Goal: Task Accomplishment & Management: Manage account settings

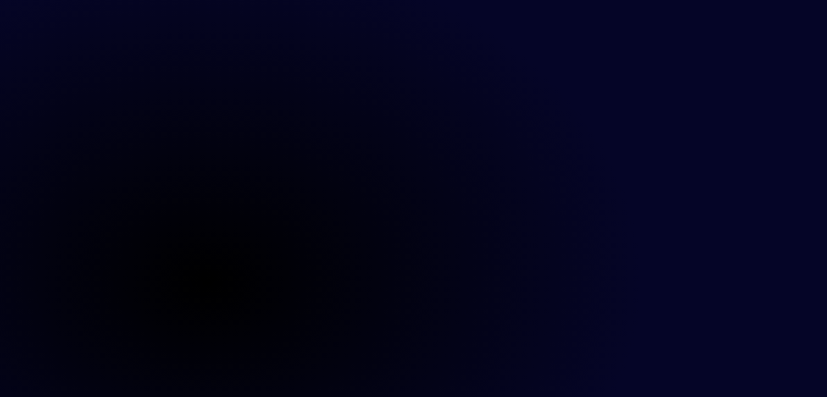
click at [822, 223] on main at bounding box center [413, 198] width 827 height 397
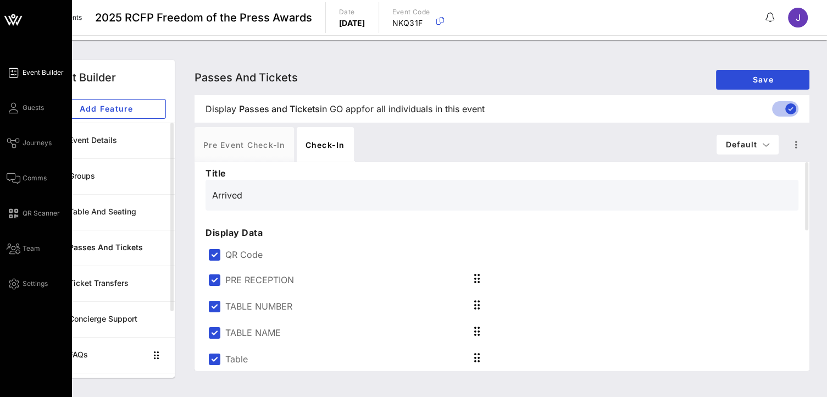
click at [15, 99] on div "Event Builder Guests Journeys Comms QR Scanner Team Settings" at bounding box center [39, 178] width 65 height 224
click at [20, 105] on link "Guests" at bounding box center [25, 107] width 37 height 13
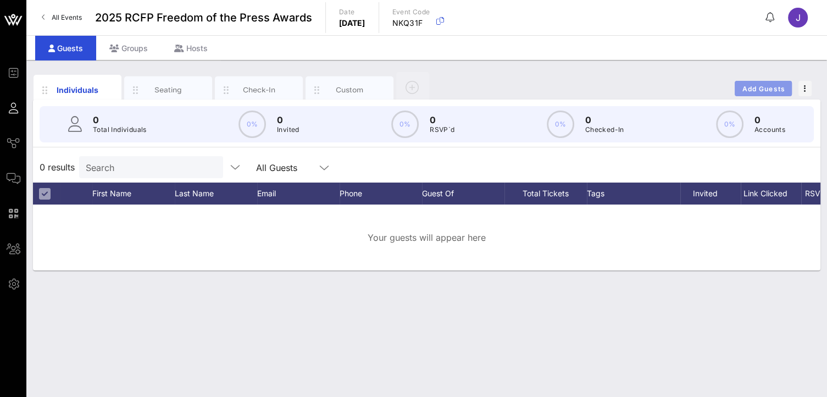
click at [766, 87] on span "Add Guests" at bounding box center [763, 89] width 43 height 8
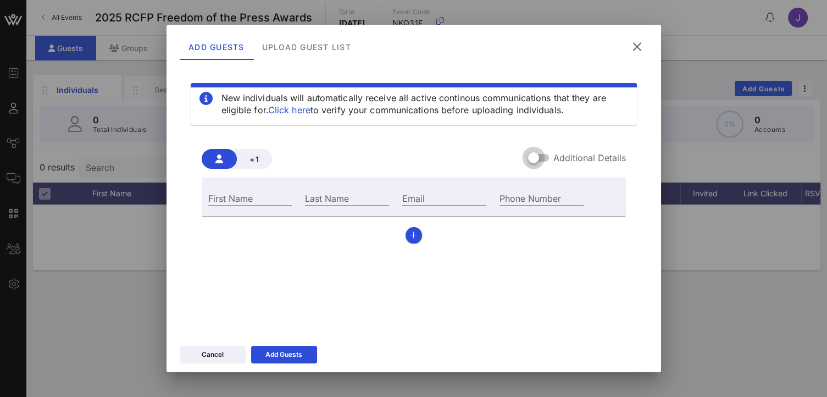
click at [551, 155] on div "Additional Details" at bounding box center [577, 157] width 98 height 13
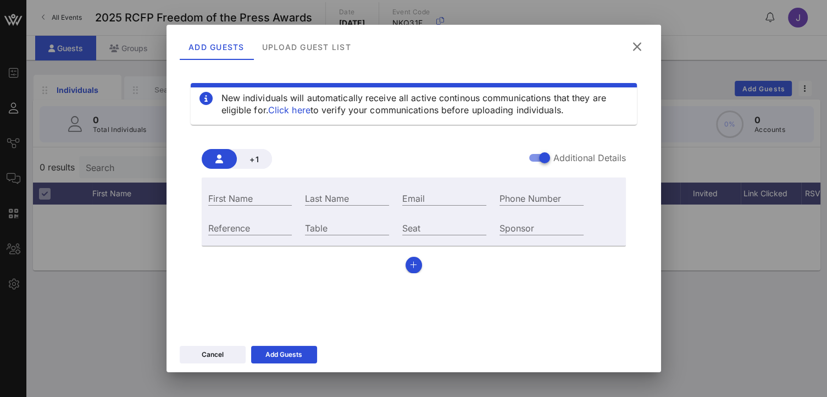
click at [639, 45] on icon at bounding box center [636, 47] width 15 height 14
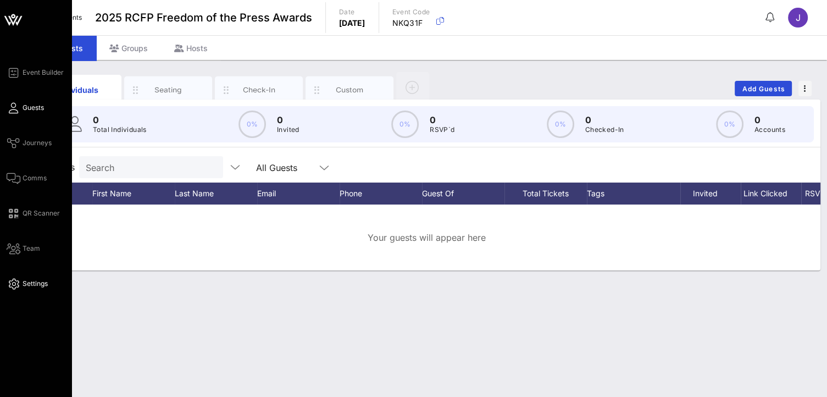
click at [35, 283] on span "Settings" at bounding box center [35, 284] width 25 height 10
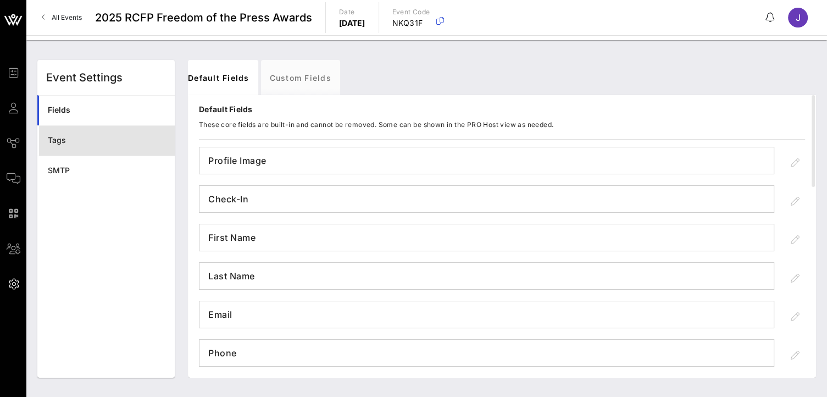
click at [91, 139] on div "Tags" at bounding box center [107, 140] width 118 height 9
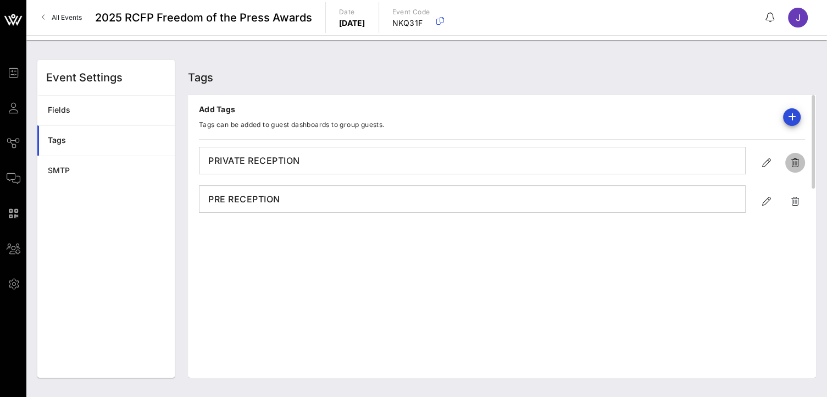
click at [794, 164] on icon "button" at bounding box center [795, 162] width 13 height 13
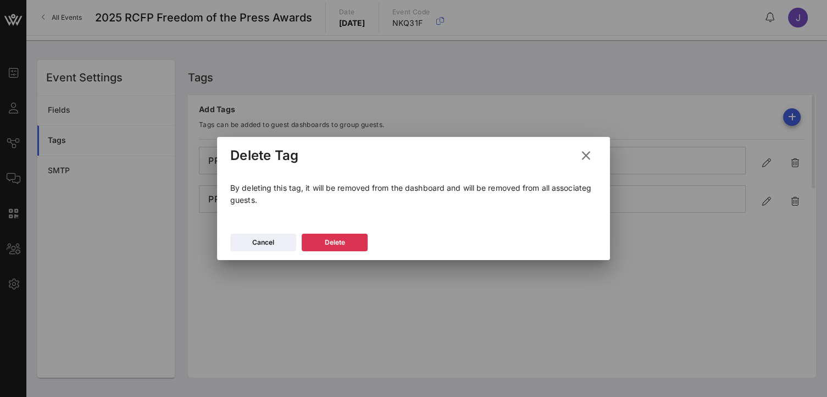
drag, startPoint x: 588, startPoint y: 158, endPoint x: 616, endPoint y: 162, distance: 28.8
click at [588, 159] on icon at bounding box center [585, 155] width 15 height 14
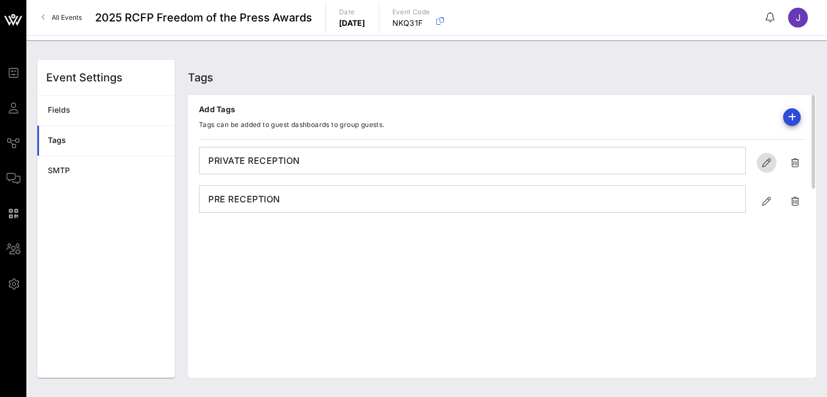
click at [764, 159] on icon "button" at bounding box center [766, 162] width 13 height 13
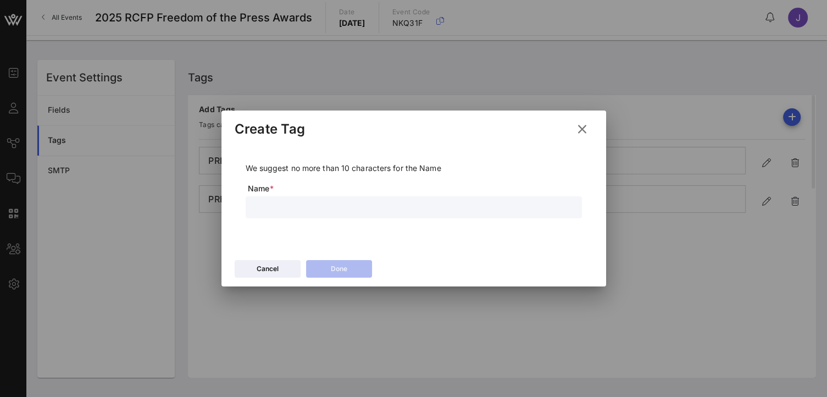
click at [277, 212] on input "text" at bounding box center [413, 207] width 323 height 14
type input "PRE RECEPTION"
click at [336, 271] on icon at bounding box center [339, 268] width 8 height 7
click at [295, 273] on button "Cancel" at bounding box center [268, 269] width 66 height 18
click at [273, 269] on div "Cancel" at bounding box center [268, 268] width 22 height 11
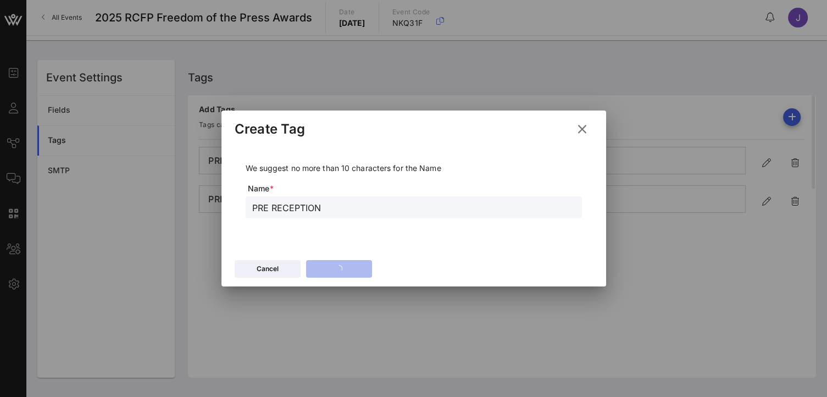
click at [583, 128] on icon at bounding box center [581, 129] width 15 height 14
click at [586, 133] on icon at bounding box center [582, 128] width 16 height 15
click at [581, 129] on icon at bounding box center [582, 129] width 16 height 15
click at [269, 270] on icon at bounding box center [267, 268] width 8 height 7
click at [583, 132] on icon at bounding box center [582, 128] width 16 height 15
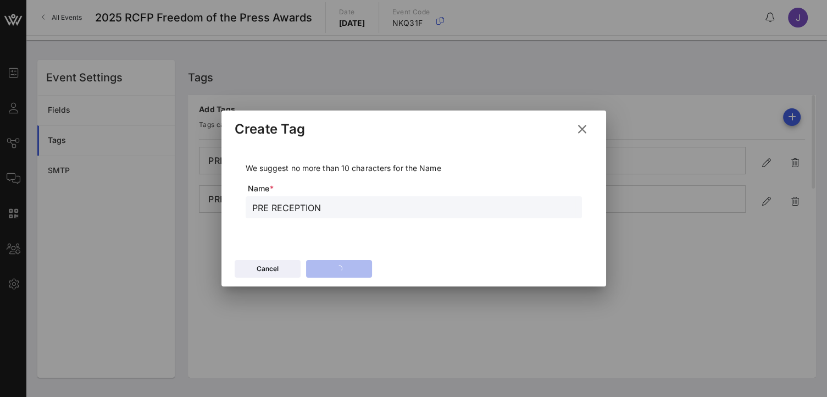
click at [581, 127] on icon at bounding box center [582, 129] width 15 height 13
click at [584, 128] on icon at bounding box center [582, 129] width 16 height 15
click at [339, 211] on input "PRE RECEPTION" at bounding box center [413, 207] width 323 height 14
click at [284, 217] on div "PRE RECEPTION" at bounding box center [413, 207] width 323 height 22
click at [271, 208] on input "PRE RECEPTION" at bounding box center [413, 207] width 323 height 14
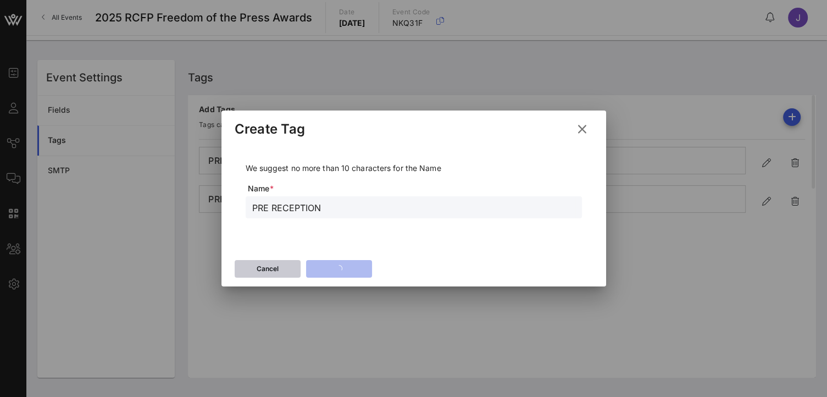
click at [293, 267] on button "Cancel" at bounding box center [268, 269] width 66 height 18
click at [292, 267] on button "Cancel" at bounding box center [268, 269] width 66 height 18
click at [292, 268] on button "Cancel" at bounding box center [268, 269] width 66 height 18
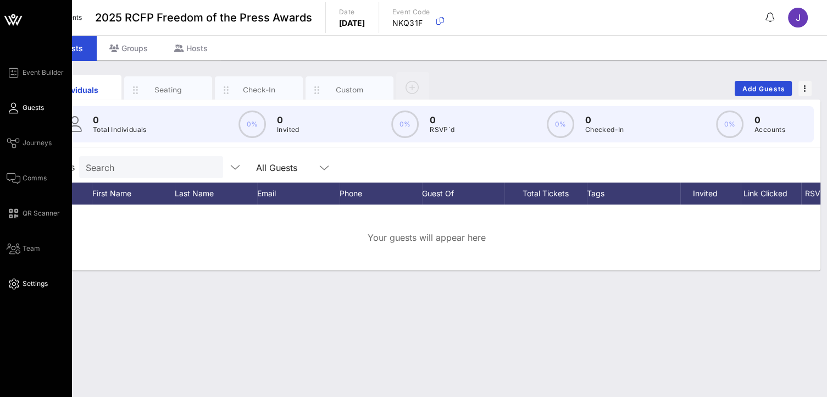
click at [35, 283] on span "Settings" at bounding box center [35, 284] width 25 height 10
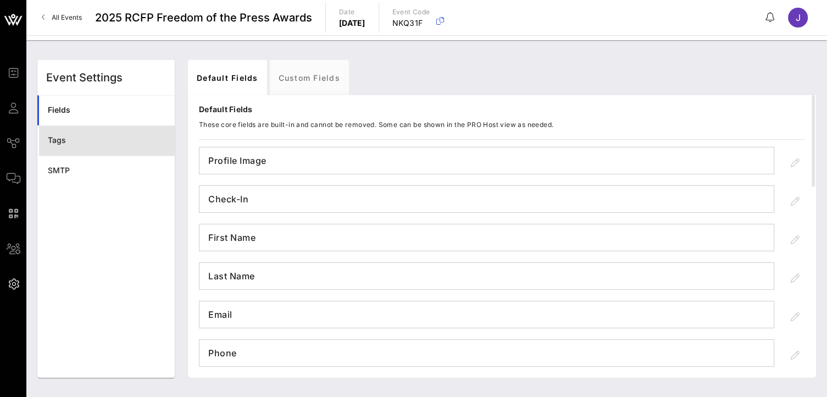
click at [79, 148] on div "Tags" at bounding box center [107, 140] width 118 height 23
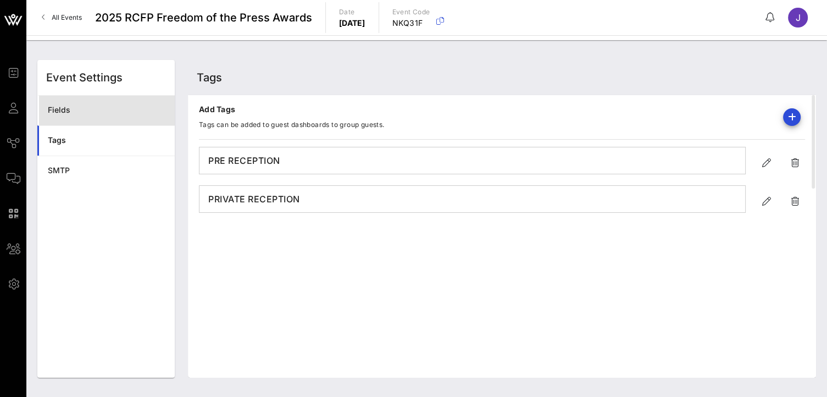
click at [80, 113] on div "Fields" at bounding box center [107, 110] width 118 height 9
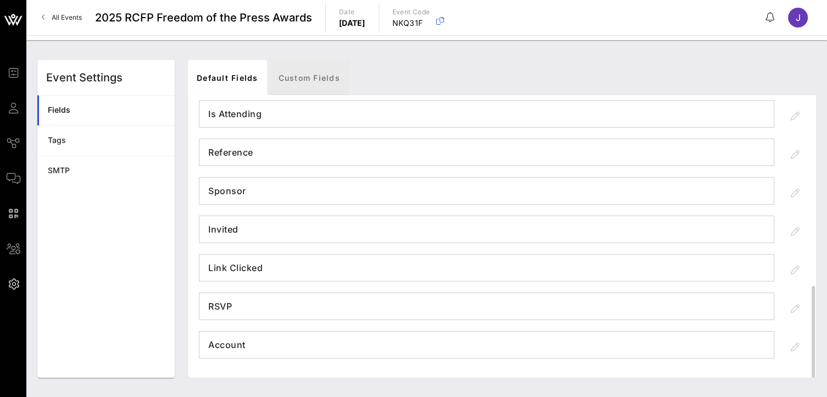
click at [310, 73] on link "Custom Fields" at bounding box center [309, 77] width 79 height 35
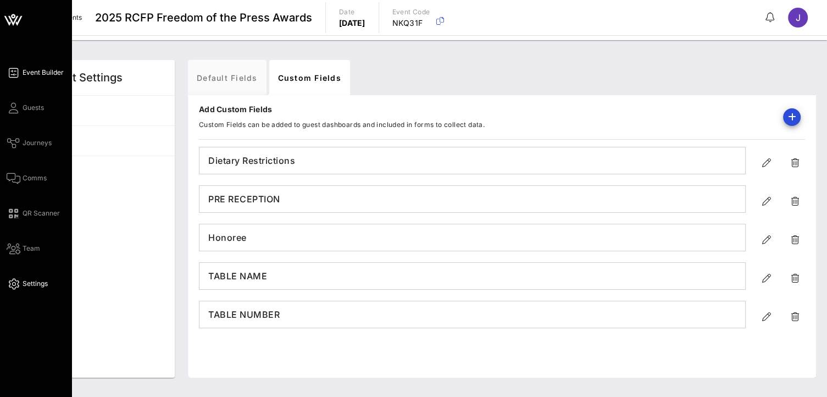
click at [25, 78] on link "Event Builder" at bounding box center [35, 72] width 57 height 13
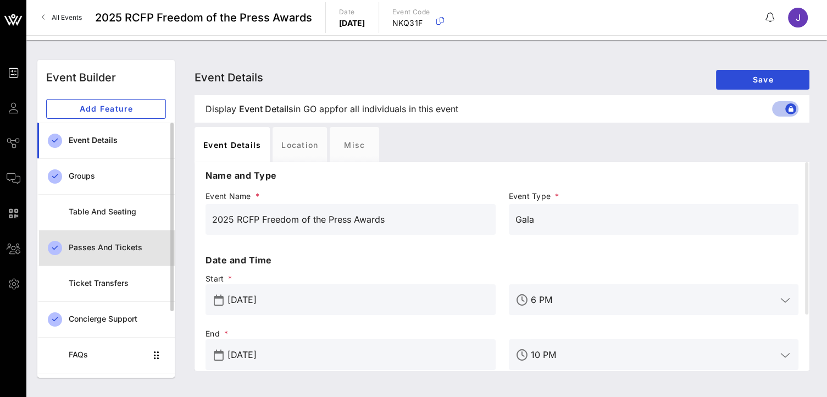
click at [137, 254] on div "Passes and Tickets" at bounding box center [117, 247] width 97 height 23
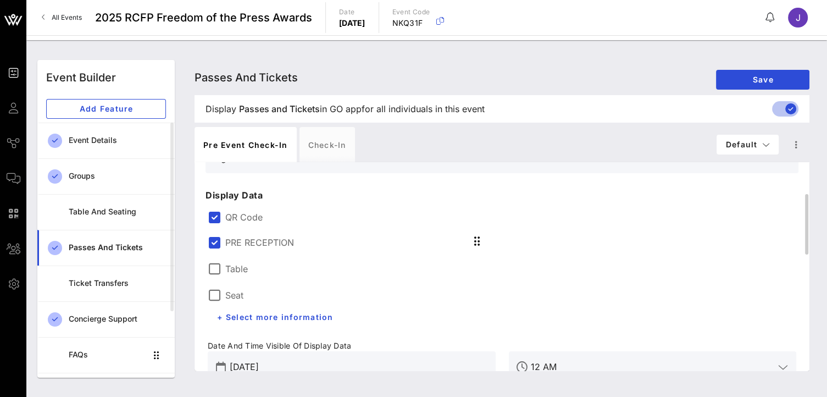
scroll to position [165, 0]
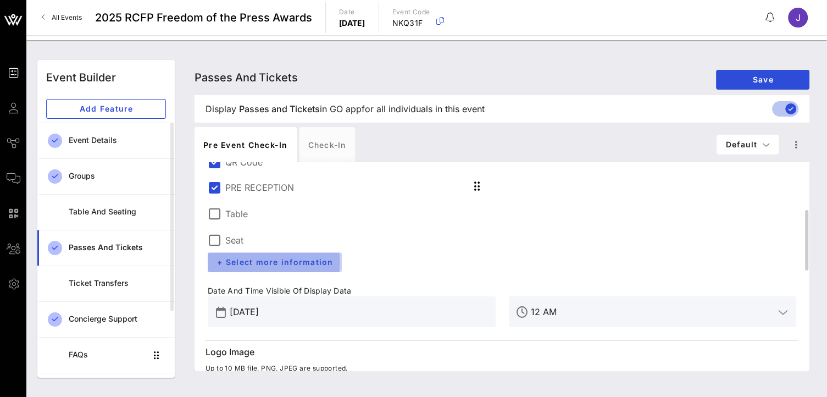
click at [314, 266] on button "+ Select more information" at bounding box center [275, 262] width 134 height 20
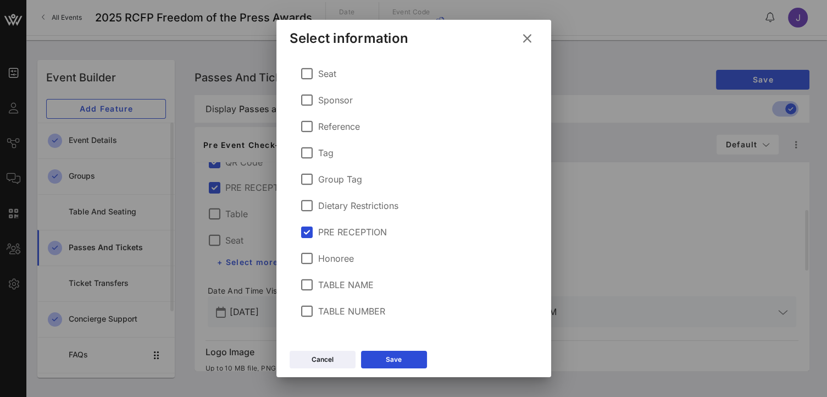
scroll to position [0, 0]
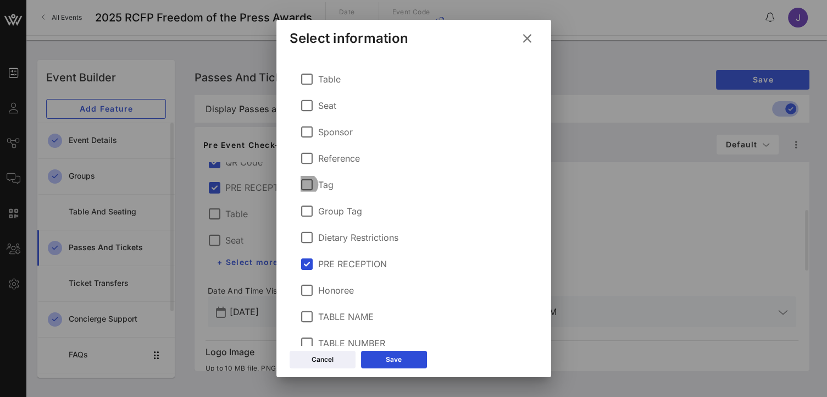
click at [312, 189] on div at bounding box center [307, 184] width 19 height 19
click at [400, 356] on div "Save" at bounding box center [394, 359] width 16 height 11
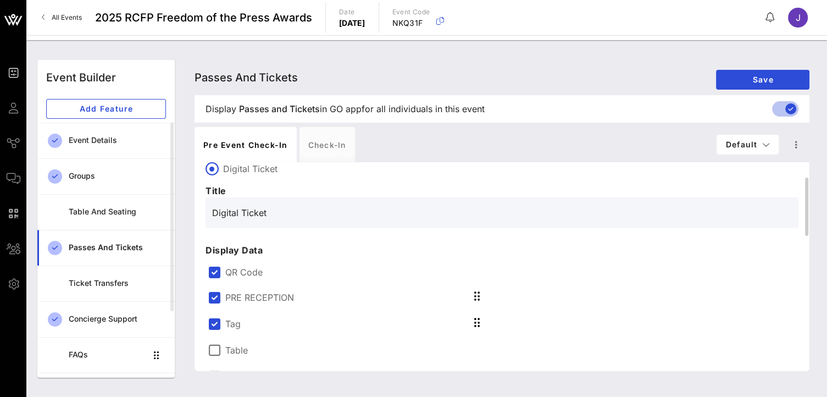
scroll to position [330, 0]
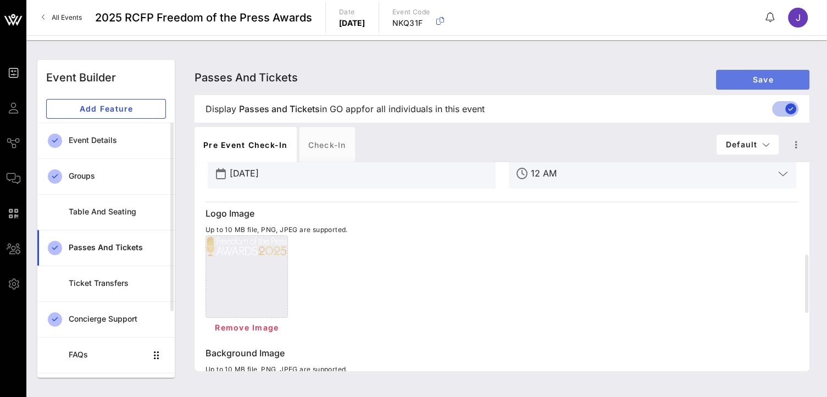
click at [717, 70] on button "Save" at bounding box center [762, 80] width 93 height 20
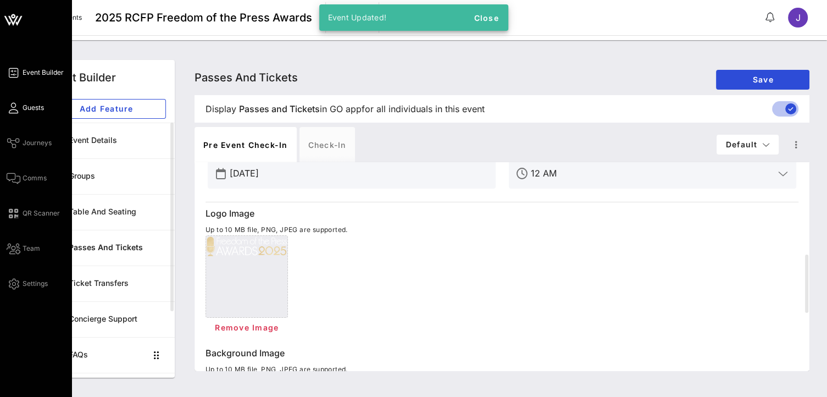
click at [26, 102] on link "Guests" at bounding box center [25, 107] width 37 height 13
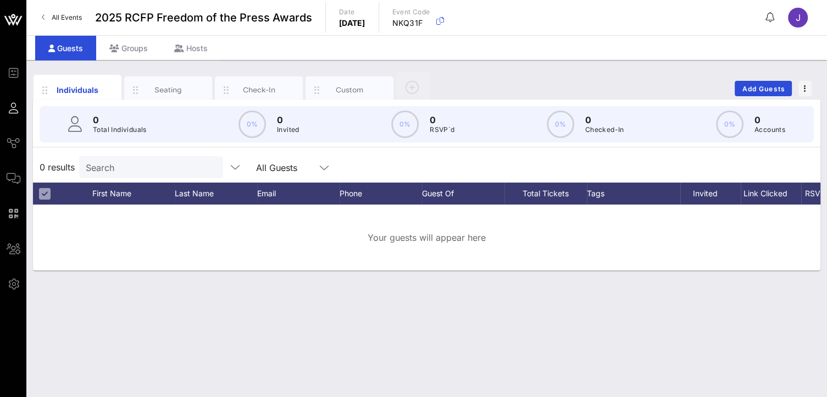
click at [797, 343] on div "Individuals Seating Check-In Custom Add Guests 0 Total Individuals 0% 0 Invited…" at bounding box center [426, 228] width 801 height 337
click at [768, 87] on span "Add Guests" at bounding box center [763, 89] width 43 height 8
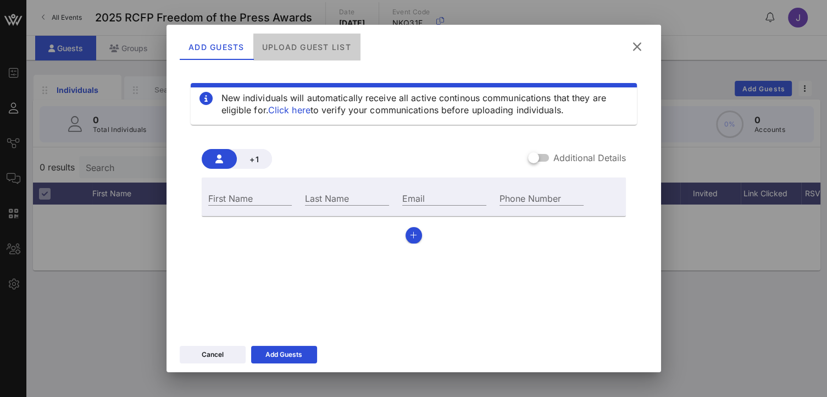
click at [306, 42] on div "Upload Guest List" at bounding box center [306, 47] width 107 height 26
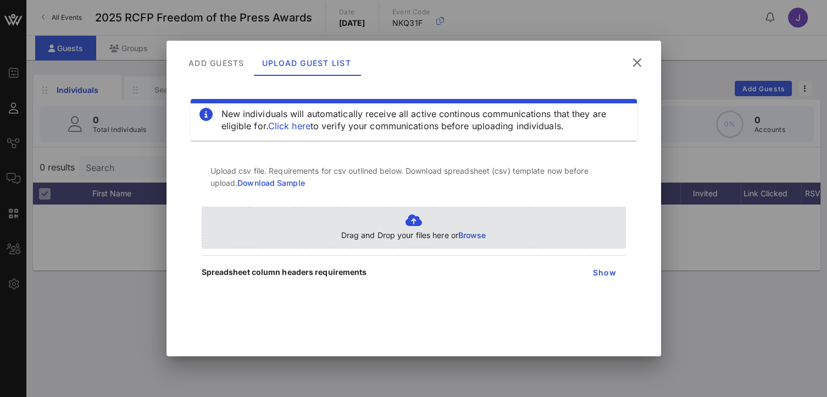
click at [475, 234] on span "Browse" at bounding box center [472, 234] width 28 height 9
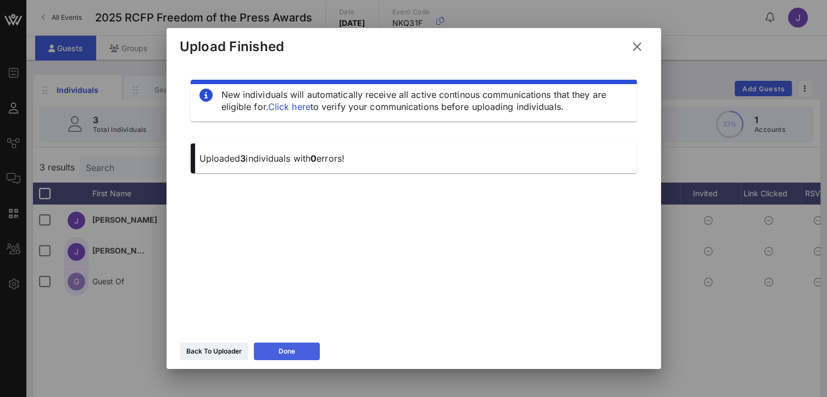
click at [301, 346] on button "Done" at bounding box center [287, 351] width 66 height 18
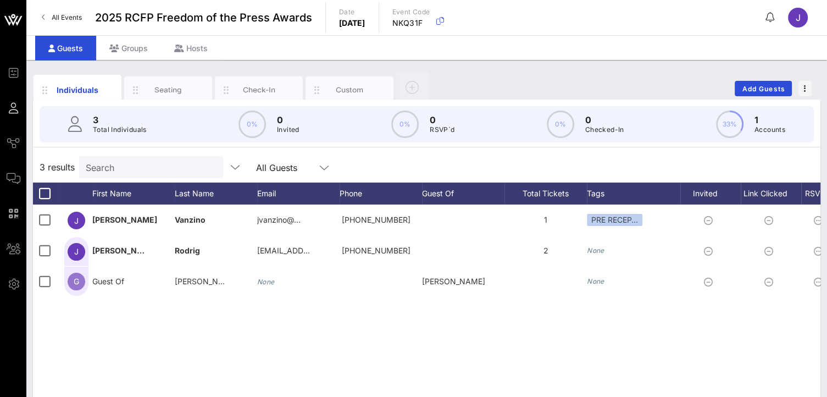
click at [794, 316] on div "J Jill Vanzino jvanzino@… +16092031510 1 PRE RECEP… 1 None PRE RECEPTION Honore…" at bounding box center [427, 369] width 788 height 330
click at [395, 353] on div "J Jill Vanzino jvanzino@… +16092031510 1 PRE RECEP… 1 None PRE RECEPTION Honore…" at bounding box center [427, 369] width 788 height 330
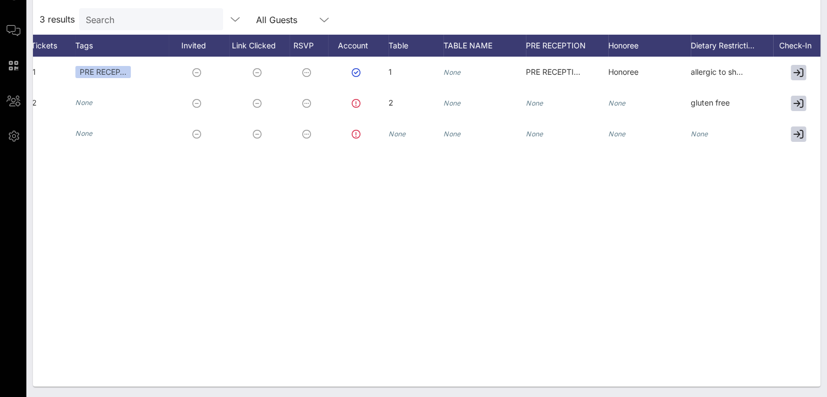
click at [805, 263] on div "J Jill Vanzino jvanzino@… +16092031510 1 PRE RECEP… 1 None PRE RECEPTION Honore…" at bounding box center [427, 222] width 788 height 330
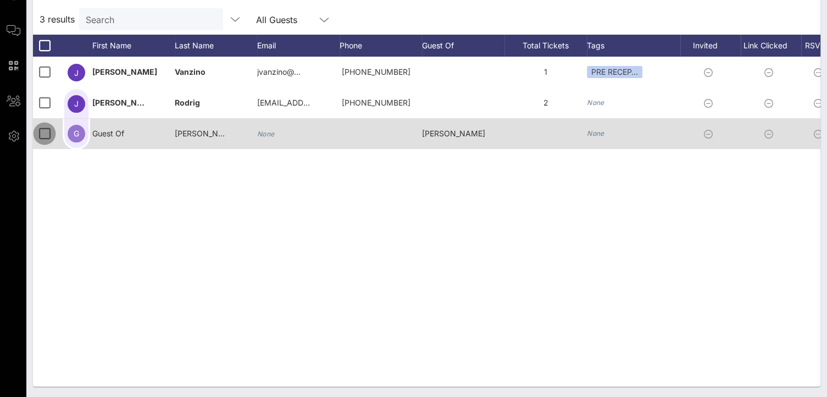
click at [45, 139] on div at bounding box center [44, 133] width 19 height 19
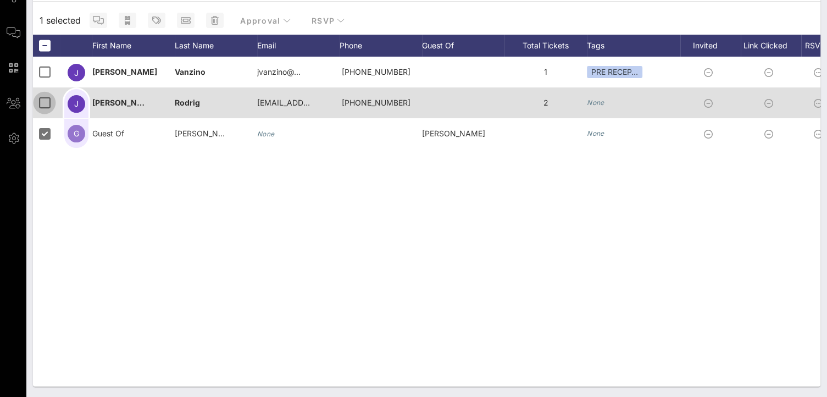
click at [35, 96] on div at bounding box center [44, 102] width 19 height 19
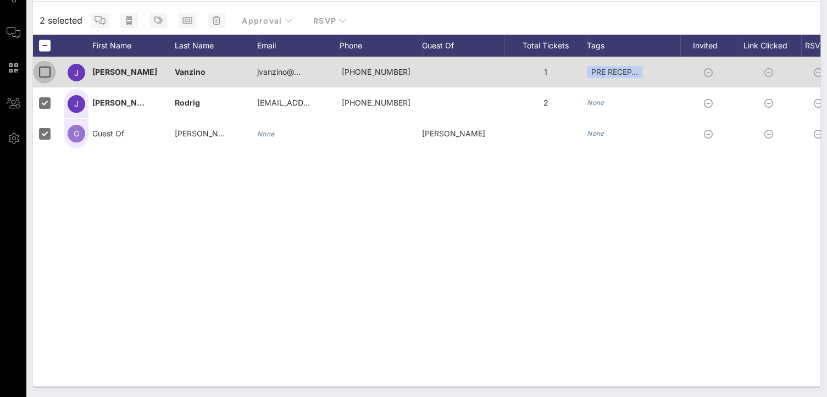
click at [47, 75] on div at bounding box center [44, 72] width 19 height 19
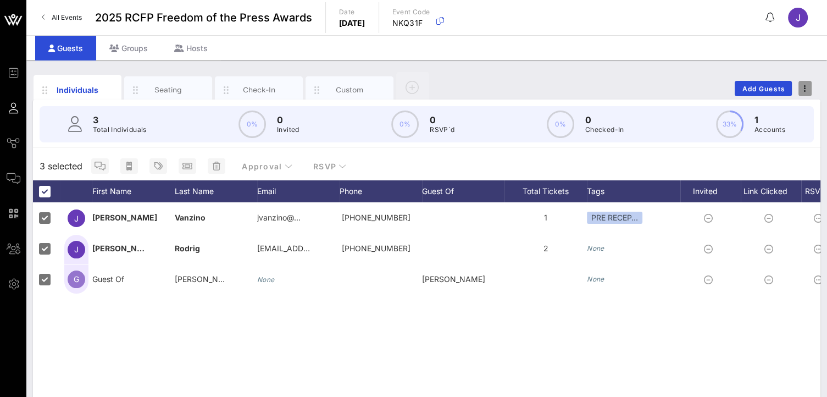
click at [807, 94] on button "button" at bounding box center [805, 88] width 13 height 15
click at [417, 334] on div "J Jill Vanzino jvanzino@… +16092031510 1 PRE RECEP… 1 None PRE RECEPTION Honore…" at bounding box center [427, 367] width 788 height 330
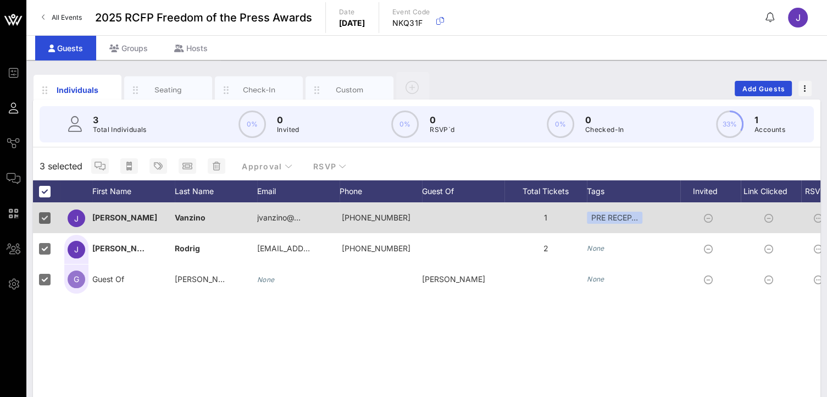
click at [69, 202] on div "J" at bounding box center [76, 217] width 27 height 31
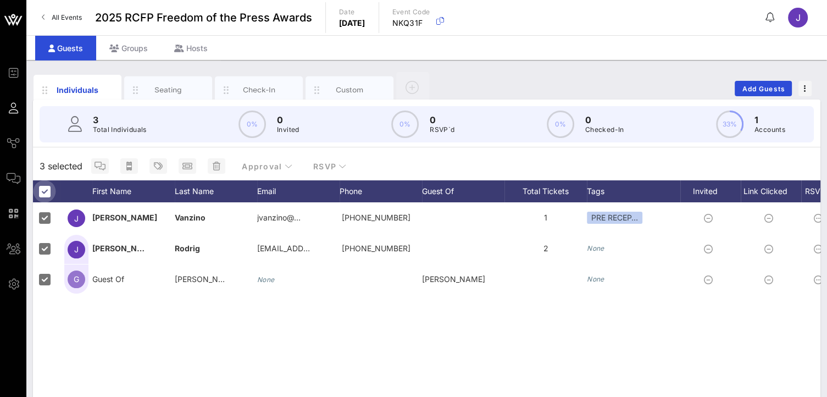
click at [46, 192] on div at bounding box center [44, 191] width 19 height 19
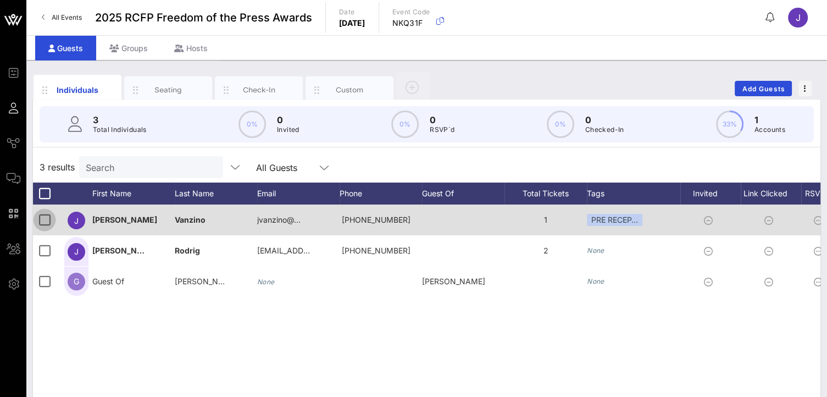
click at [45, 212] on div at bounding box center [44, 220] width 19 height 19
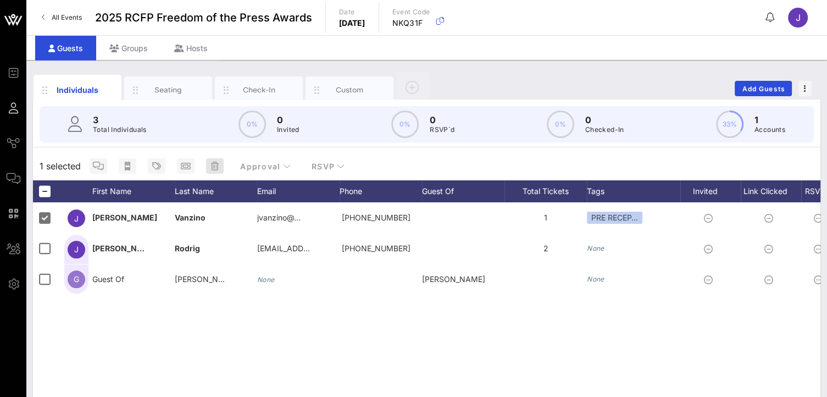
click at [220, 161] on div "Approval RSVP" at bounding box center [219, 166] width 268 height 20
click at [214, 162] on icon "button" at bounding box center [215, 166] width 8 height 9
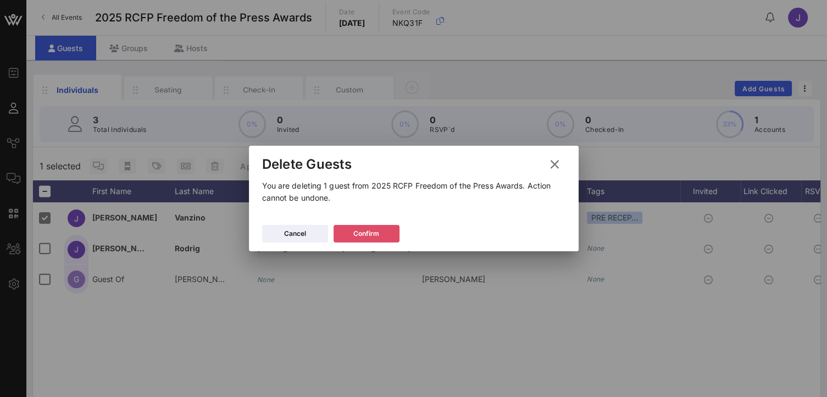
click at [367, 237] on div "Confirm" at bounding box center [366, 233] width 26 height 11
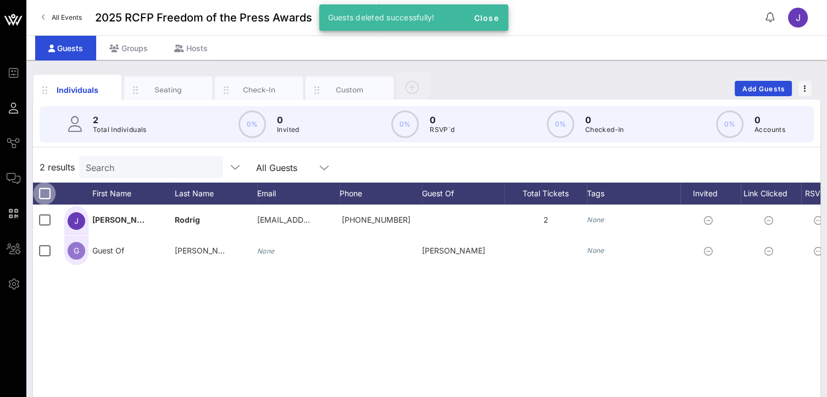
click at [45, 192] on div at bounding box center [44, 193] width 19 height 19
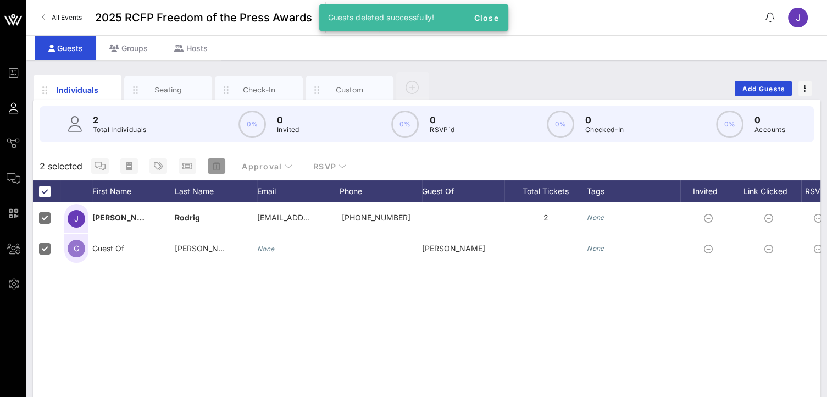
click at [217, 170] on button "button" at bounding box center [217, 165] width 18 height 15
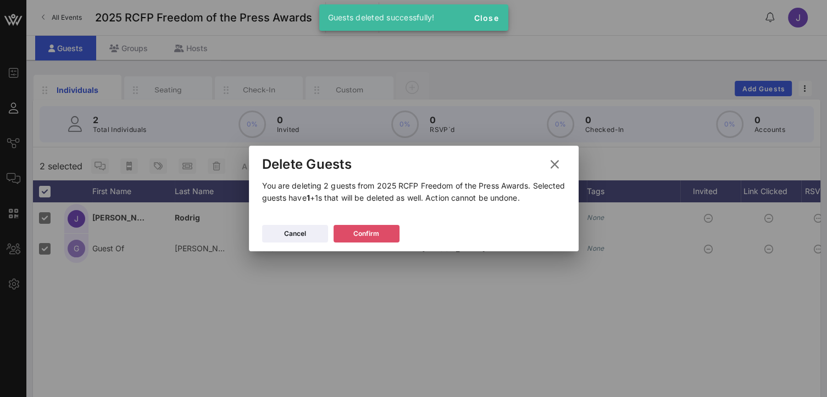
click at [353, 236] on button "Confirm" at bounding box center [367, 234] width 66 height 18
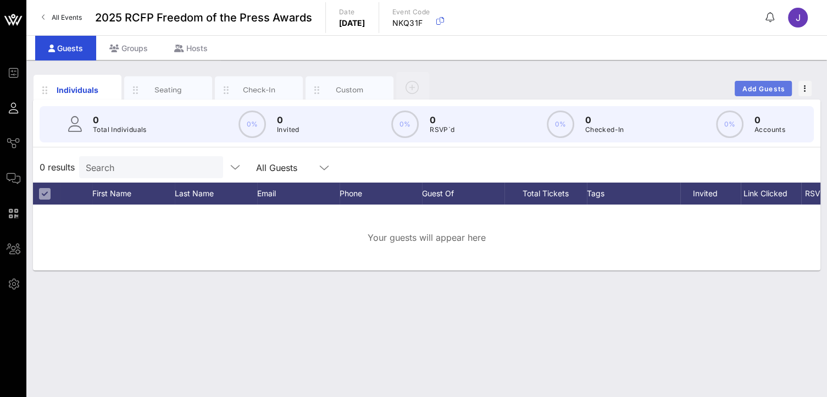
click at [760, 88] on span "Add Guests" at bounding box center [763, 89] width 43 height 8
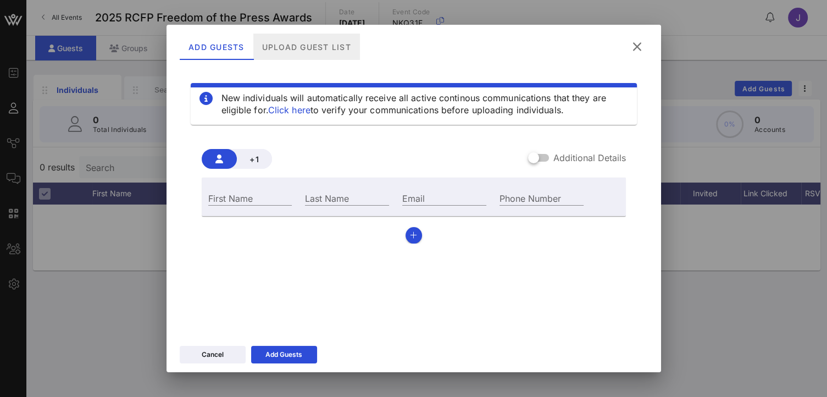
click at [319, 47] on div "Upload Guest List" at bounding box center [306, 47] width 107 height 26
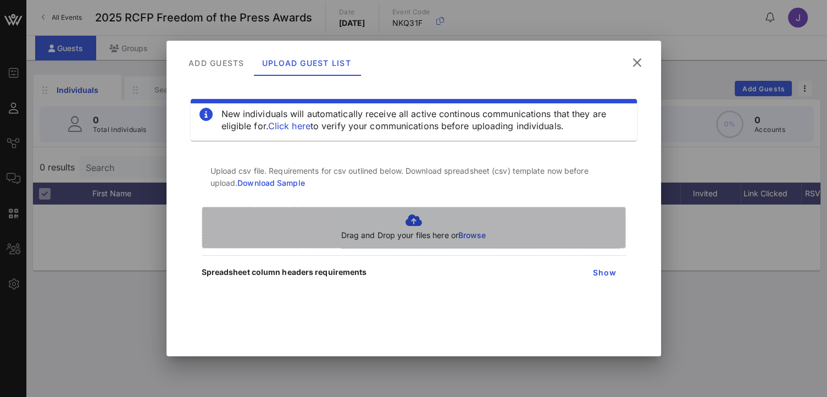
click at [466, 240] on p "Drag and Drop your files here or Browse" at bounding box center [413, 235] width 145 height 12
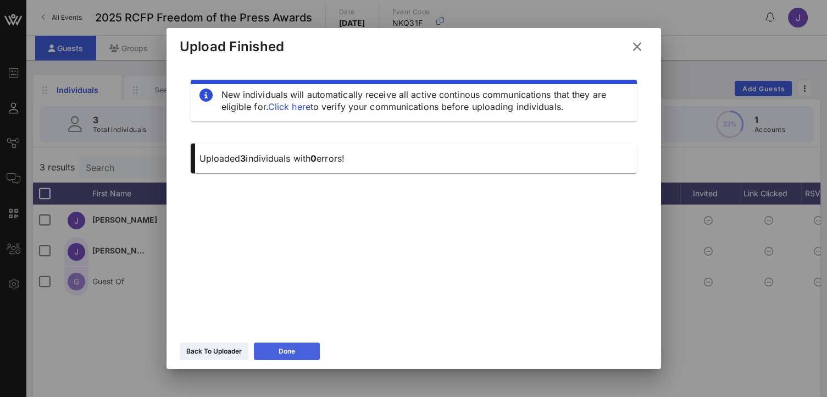
click at [292, 346] on div "Done" at bounding box center [287, 351] width 16 height 11
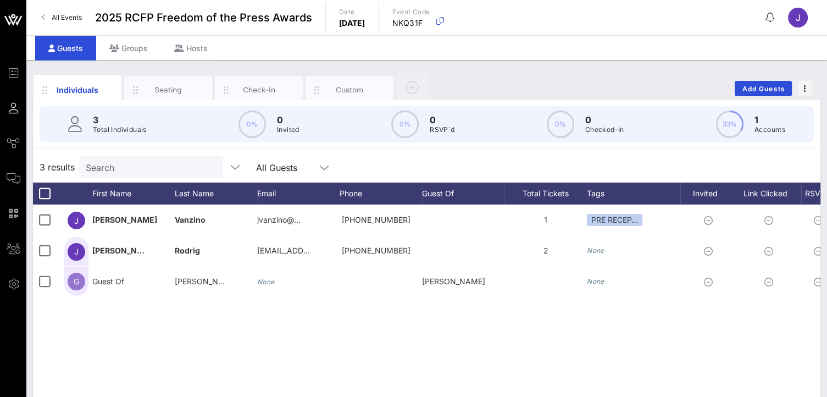
click at [391, 334] on div "J Jill Vanzino jvanzino@… +16092031510 1 PRE RECEP… 1 IWSE PRE RECEPTION Honore…" at bounding box center [427, 369] width 788 height 330
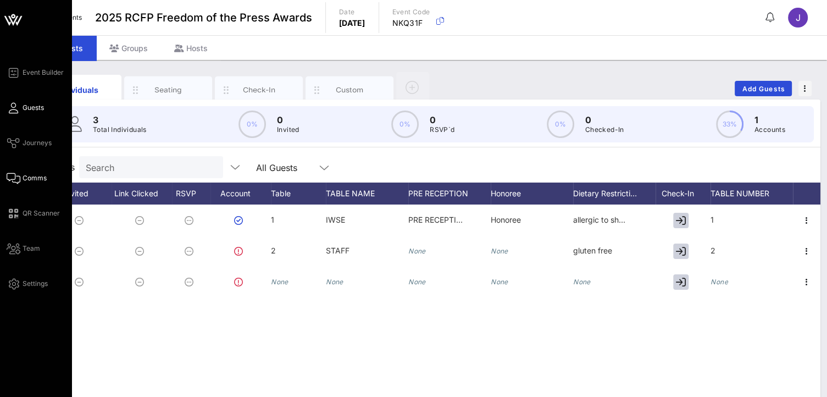
click at [42, 172] on link "Comms" at bounding box center [27, 177] width 40 height 13
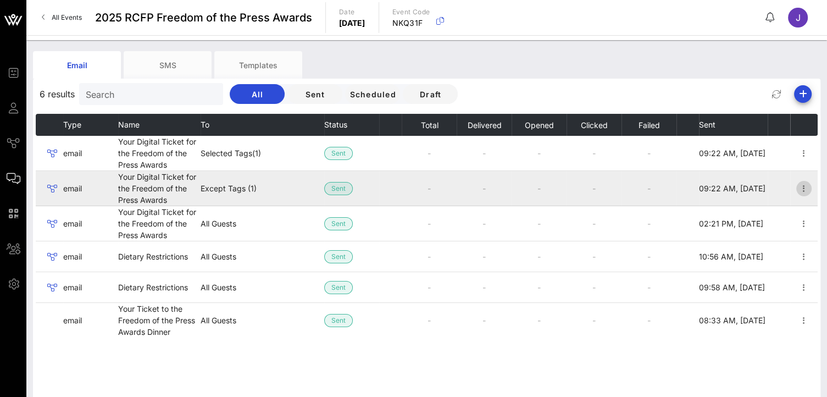
click at [800, 184] on icon "button" at bounding box center [804, 188] width 13 height 13
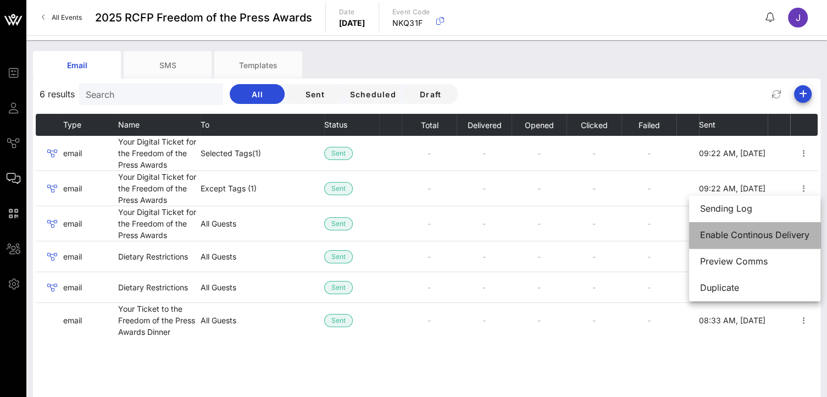
click at [796, 239] on div "Enable Continous Delivery" at bounding box center [754, 235] width 109 height 10
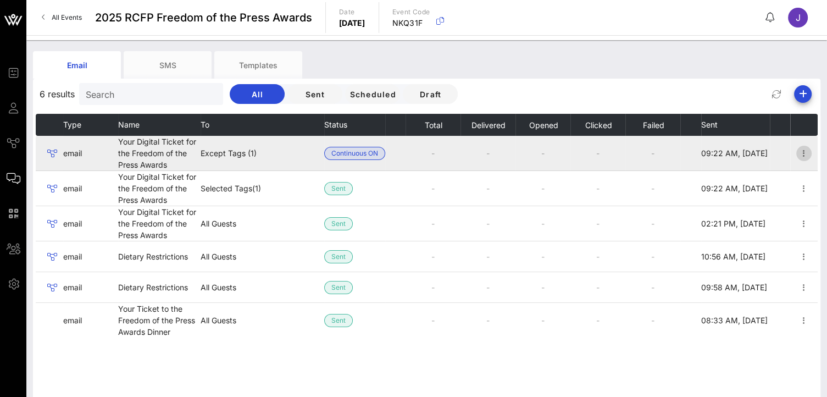
click at [805, 154] on icon "button" at bounding box center [804, 153] width 13 height 13
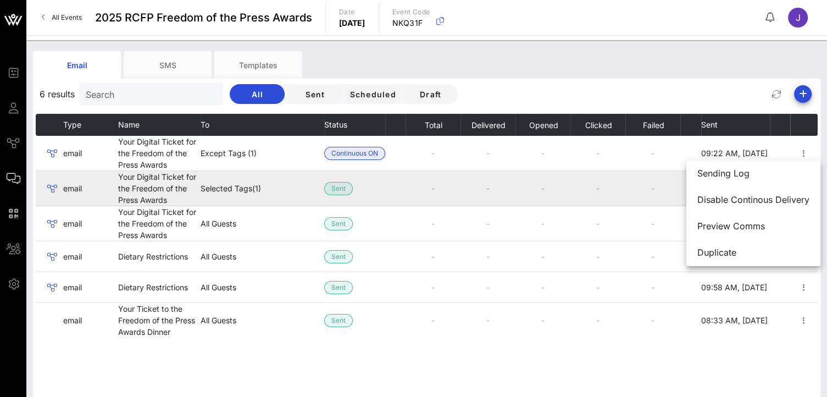
drag, startPoint x: 565, startPoint y: 182, endPoint x: 588, endPoint y: 187, distance: 23.5
click at [565, 182] on td "-" at bounding box center [543, 188] width 55 height 35
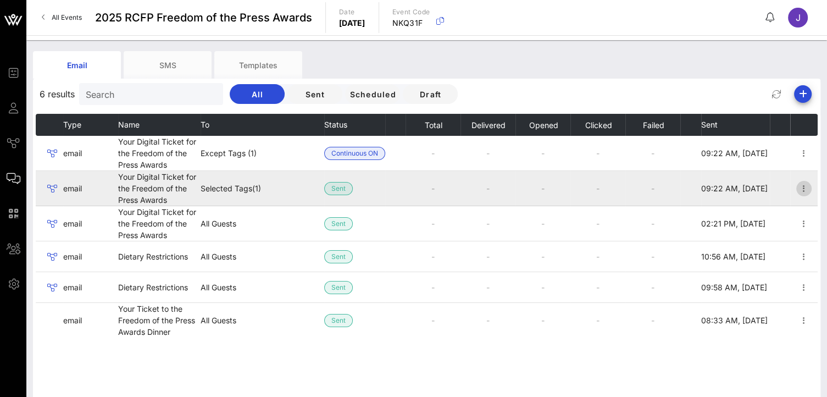
click at [803, 190] on icon "button" at bounding box center [804, 188] width 13 height 13
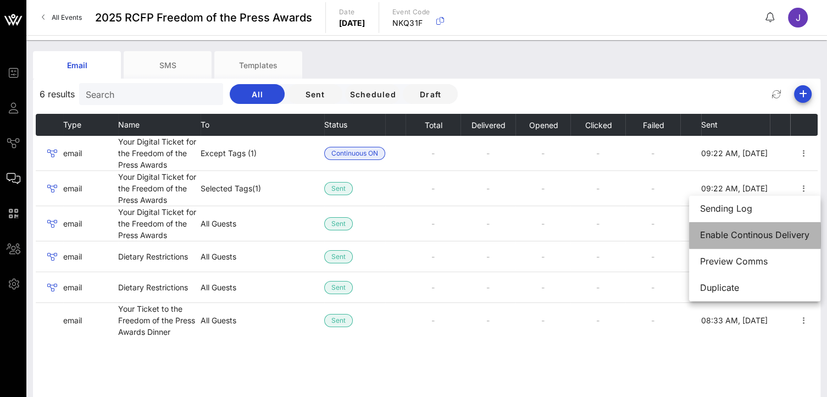
click at [765, 240] on div "Enable Continous Delivery" at bounding box center [754, 235] width 109 height 10
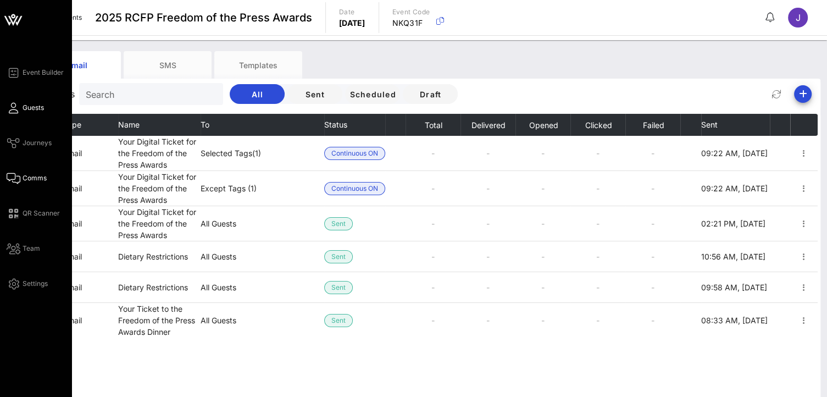
click at [18, 109] on icon at bounding box center [14, 108] width 14 height 2
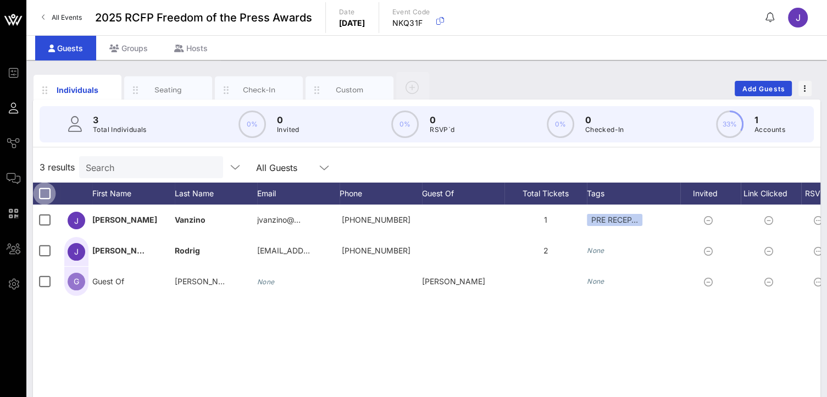
click at [48, 196] on div at bounding box center [44, 193] width 19 height 19
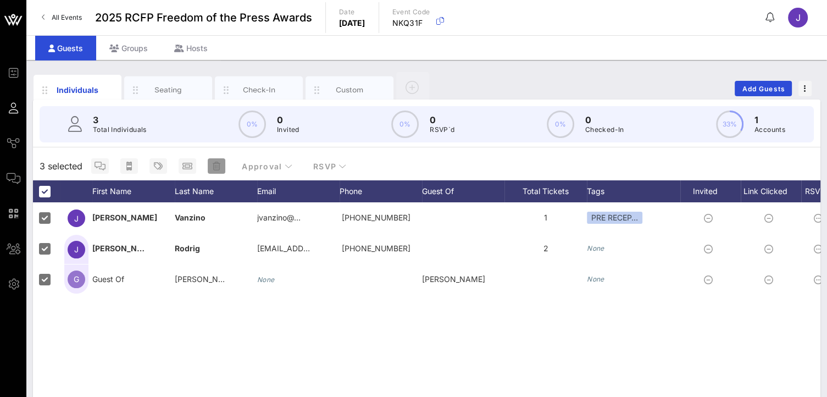
click at [215, 171] on button "button" at bounding box center [217, 165] width 18 height 15
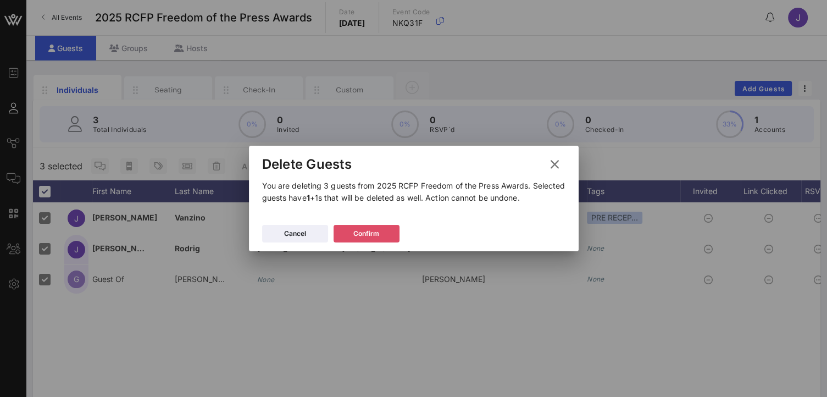
click at [385, 234] on button "Confirm" at bounding box center [367, 234] width 66 height 18
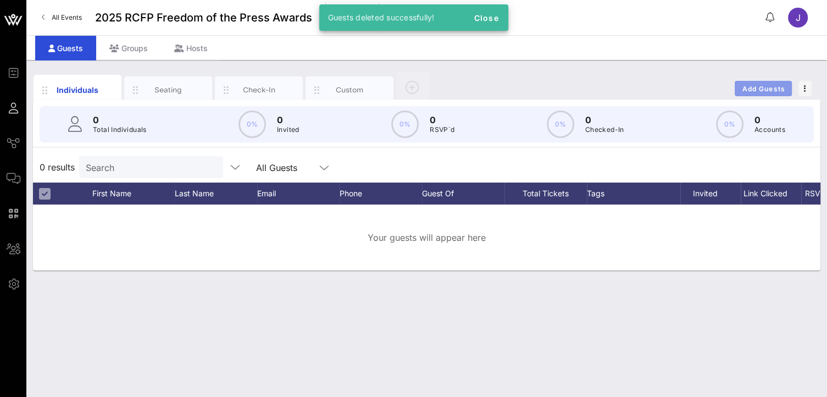
click at [778, 87] on span "Add Guests" at bounding box center [763, 89] width 43 height 8
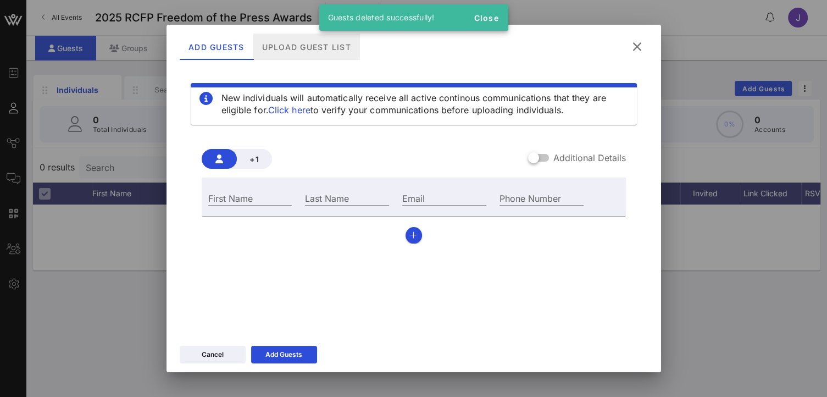
click at [289, 45] on div "Upload Guest List" at bounding box center [306, 47] width 107 height 26
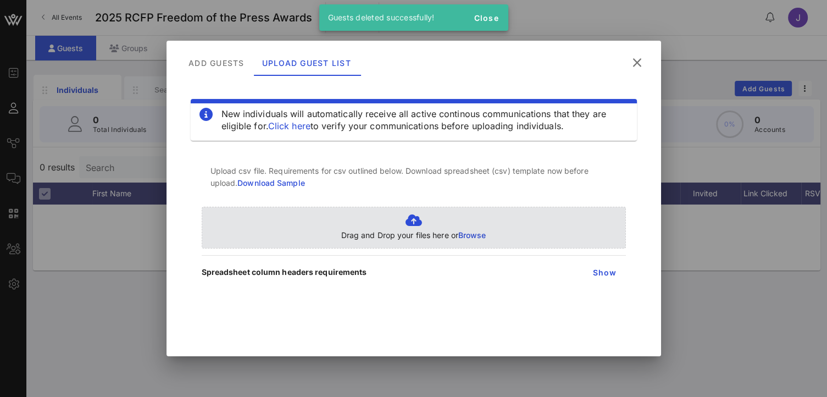
click at [469, 237] on span "Browse" at bounding box center [472, 234] width 28 height 9
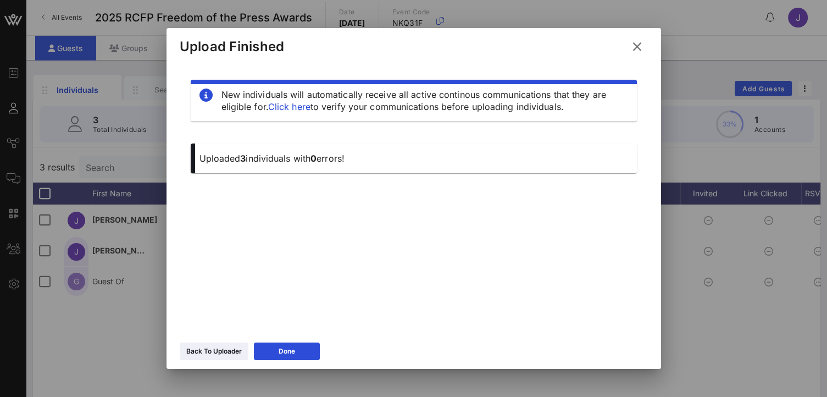
click at [303, 361] on div "Back To Uploader Done" at bounding box center [414, 353] width 495 height 32
click at [303, 352] on button "Done" at bounding box center [287, 351] width 66 height 18
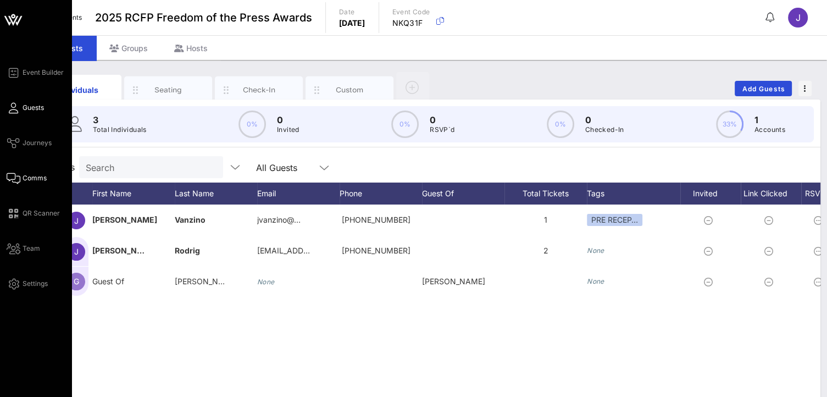
click at [29, 182] on span "Comms" at bounding box center [35, 178] width 24 height 10
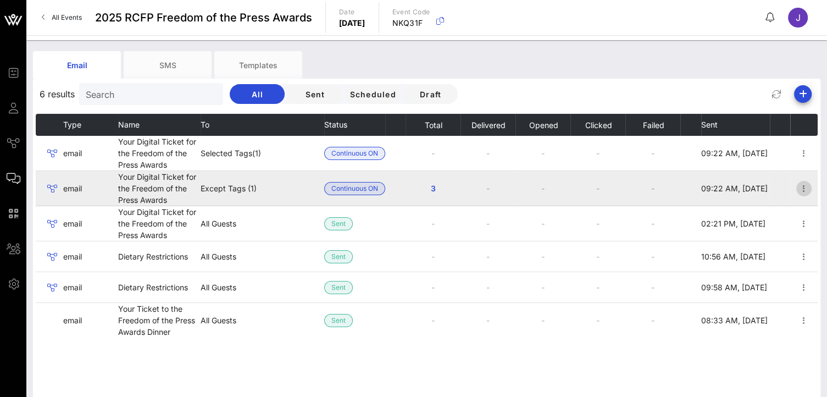
click at [803, 189] on icon "button" at bounding box center [804, 188] width 13 height 13
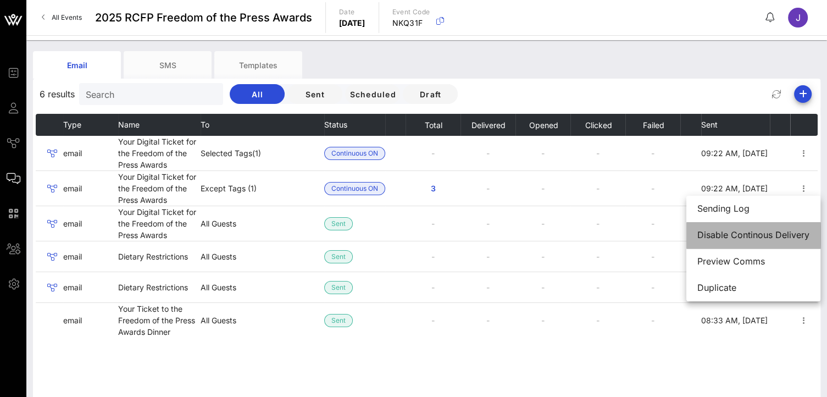
click at [710, 238] on div "Disable Continous Delivery" at bounding box center [754, 235] width 112 height 10
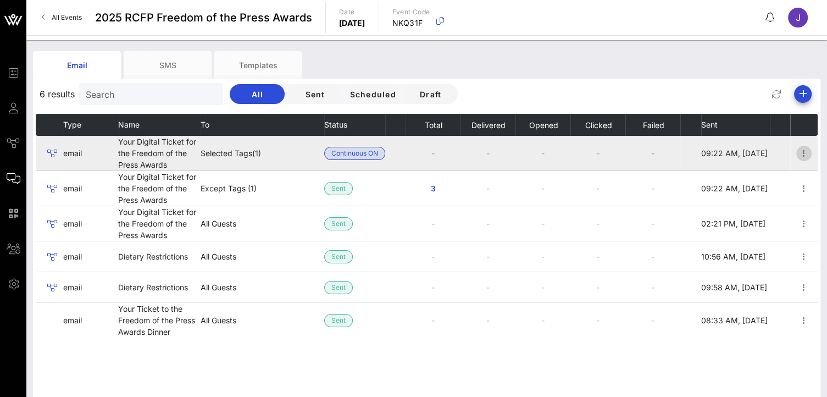
click at [805, 150] on icon "button" at bounding box center [804, 153] width 13 height 13
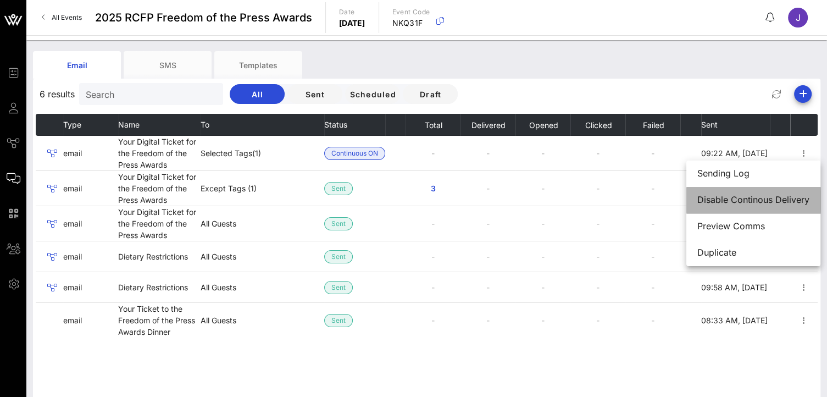
click at [735, 201] on div "Disable Continous Delivery" at bounding box center [754, 200] width 112 height 10
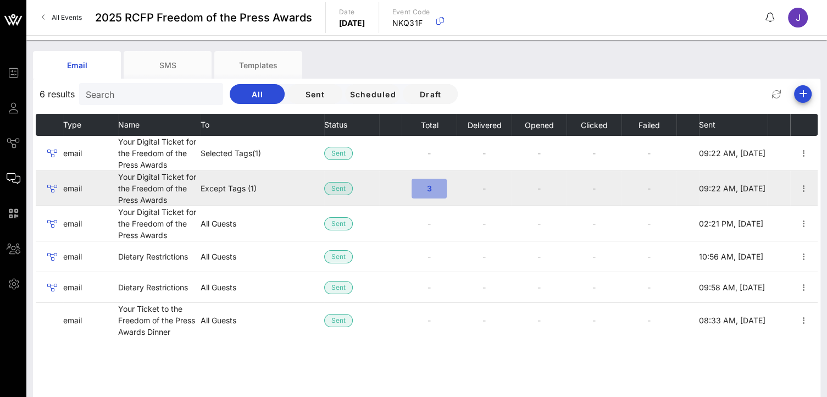
click at [435, 192] on button "3" at bounding box center [429, 189] width 35 height 20
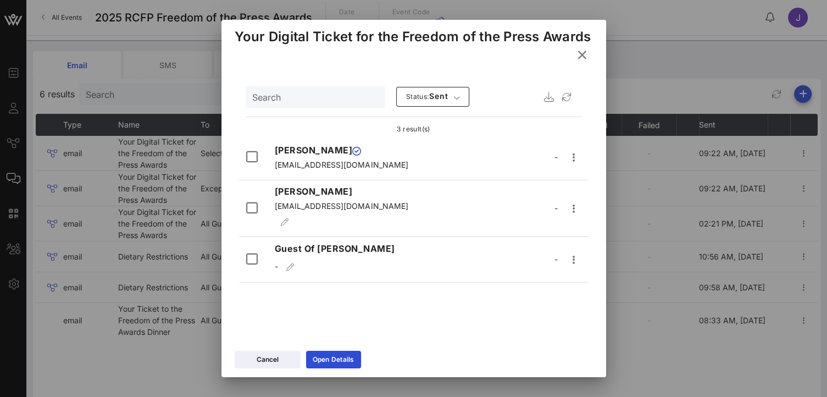
click at [578, 65] on icon at bounding box center [582, 55] width 19 height 19
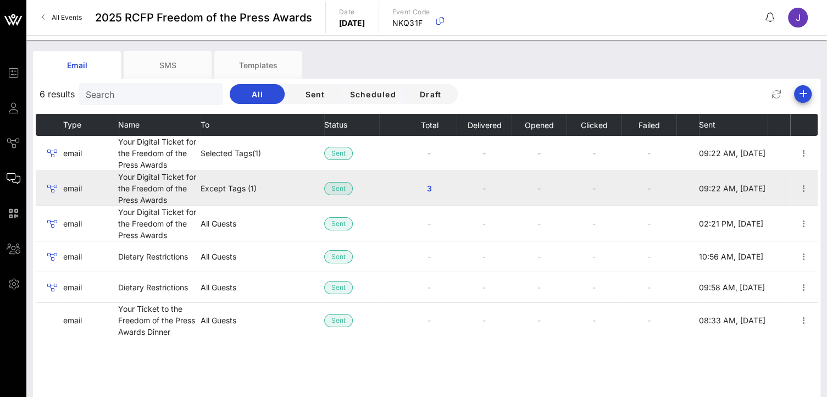
click at [234, 187] on td "Except Tags (1)" at bounding box center [263, 188] width 124 height 35
click at [807, 192] on icon "button" at bounding box center [804, 188] width 13 height 13
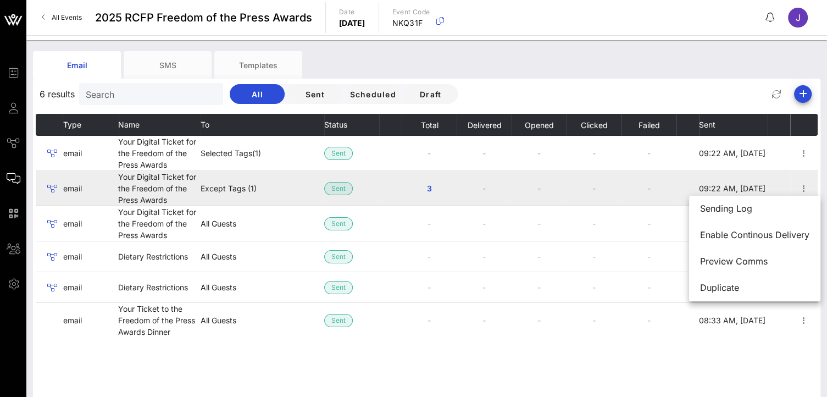
click at [123, 182] on td "Your Digital Ticket for the Freedom of the Press Awards" at bounding box center [159, 188] width 82 height 35
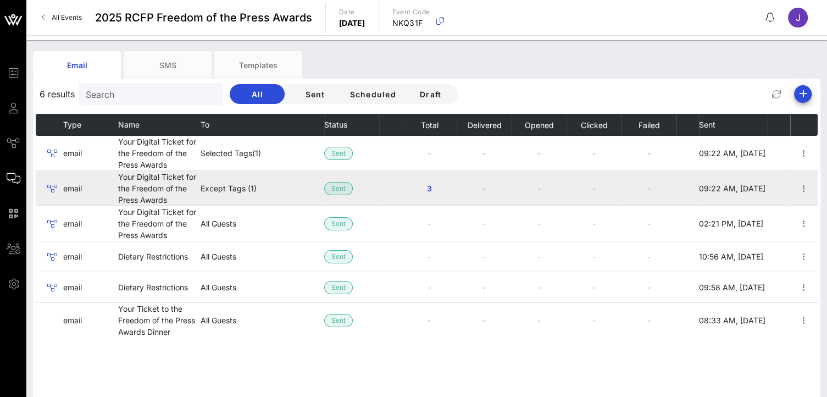
click at [144, 181] on td "Your Digital Ticket for the Freedom of the Press Awards" at bounding box center [159, 188] width 82 height 35
click at [216, 183] on td "Except Tags (1)" at bounding box center [263, 188] width 124 height 35
drag, startPoint x: 218, startPoint y: 183, endPoint x: 198, endPoint y: 190, distance: 20.9
click at [198, 190] on td "Your Digital Ticket for the Freedom of the Press Awards" at bounding box center [159, 188] width 82 height 35
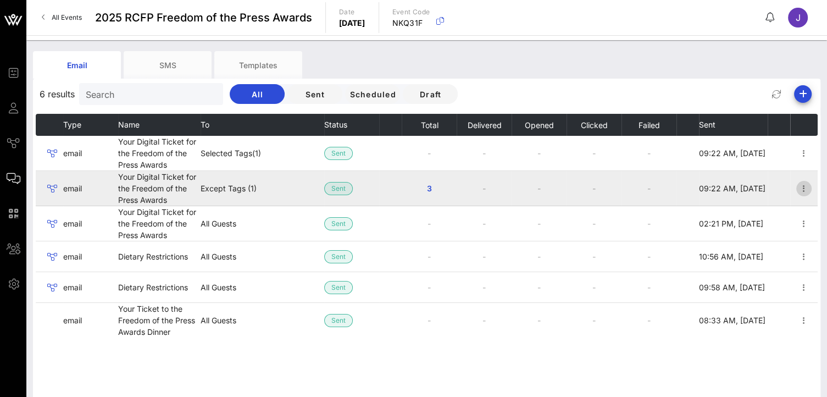
click at [803, 187] on icon "button" at bounding box center [804, 188] width 13 height 13
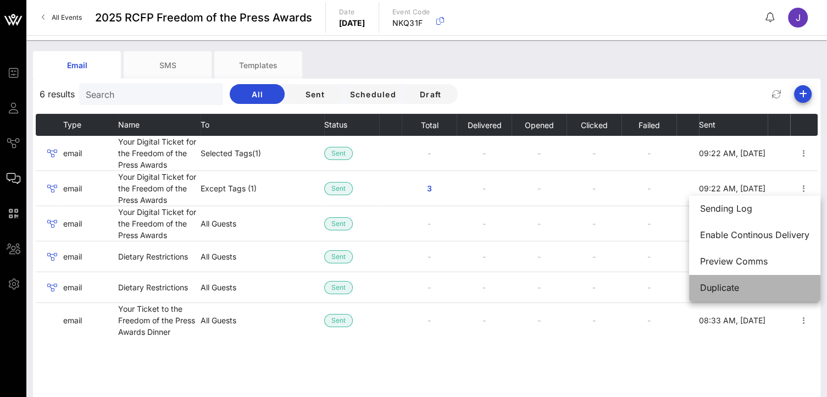
click at [754, 291] on div "Duplicate" at bounding box center [754, 288] width 109 height 10
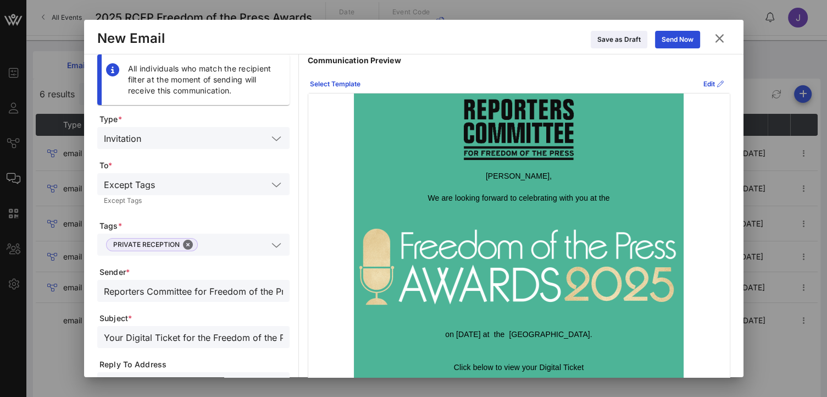
scroll to position [55, 0]
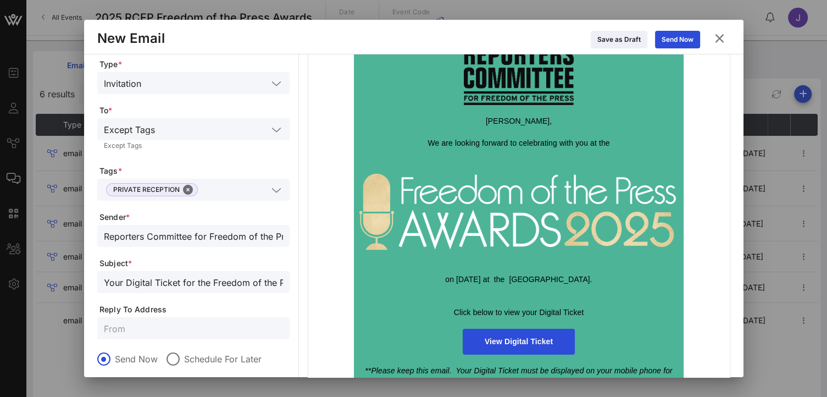
click at [280, 190] on icon at bounding box center [277, 190] width 10 height 13
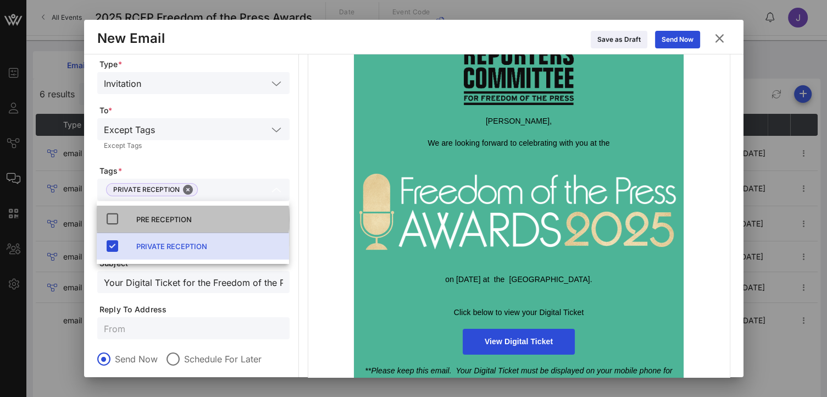
click at [182, 222] on div "PRE RECEPTION" at bounding box center [208, 219] width 144 height 9
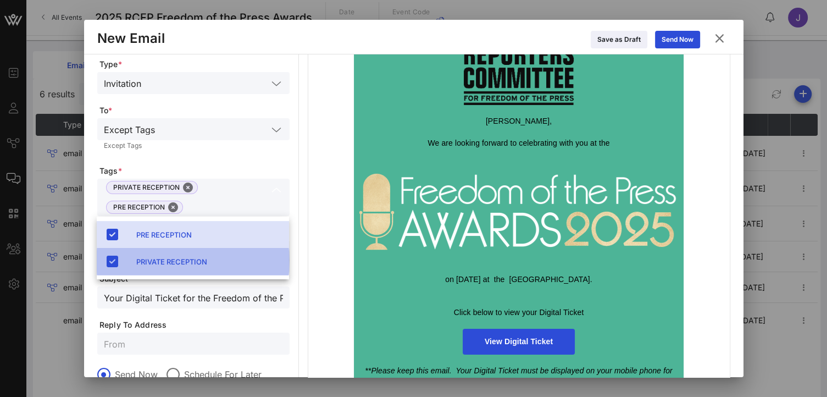
click at [194, 261] on div "PRIVATE RECEPTION" at bounding box center [208, 261] width 144 height 9
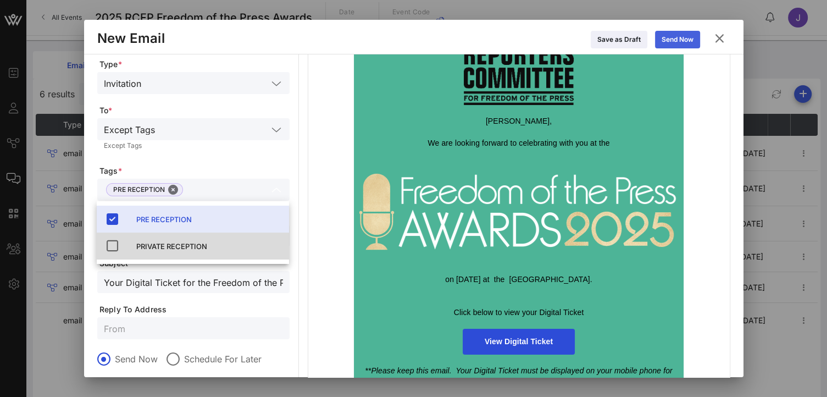
click at [673, 40] on button "Send Now" at bounding box center [677, 40] width 45 height 18
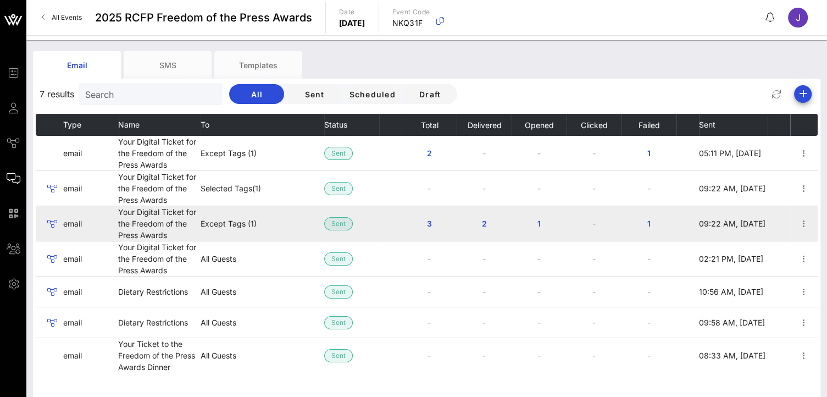
click at [804, 234] on td at bounding box center [803, 223] width 27 height 35
click at [804, 224] on icon "button" at bounding box center [804, 223] width 13 height 13
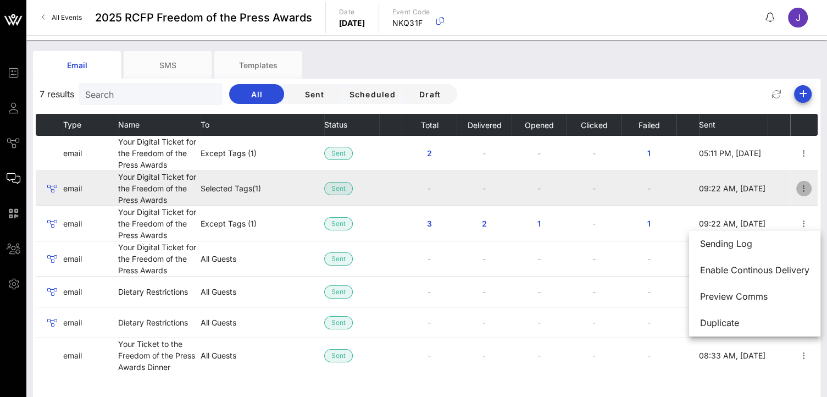
click at [807, 192] on icon "button" at bounding box center [804, 188] width 13 height 13
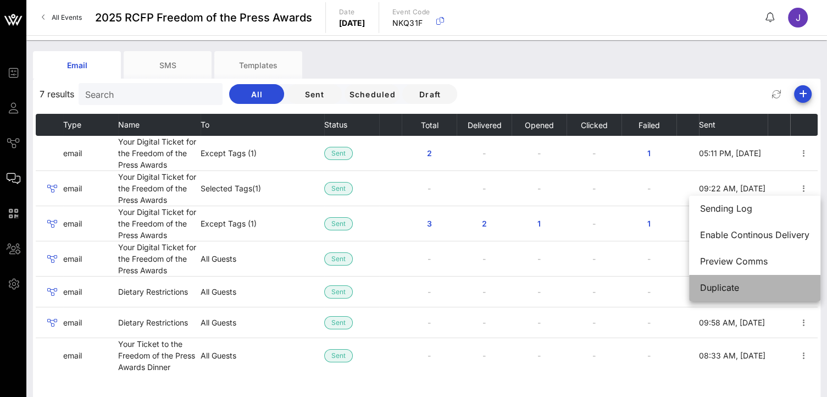
click at [755, 287] on div "Duplicate" at bounding box center [754, 288] width 109 height 10
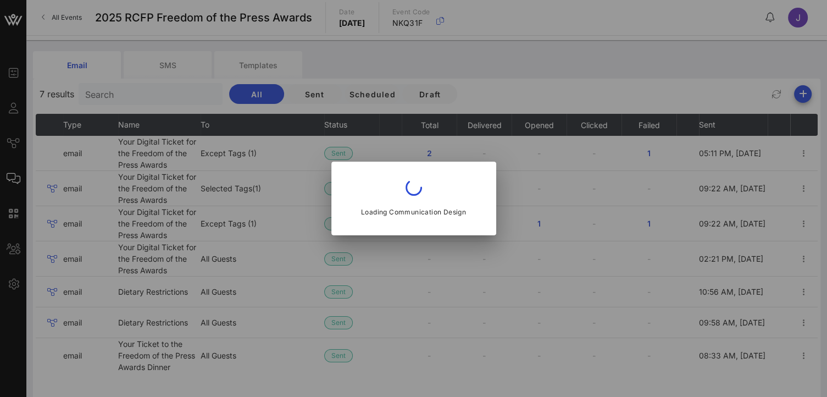
type input "Reporters Committee for Freedom of the Press"
type input "Your Digital Ticket for the Freedom of the Press Awards"
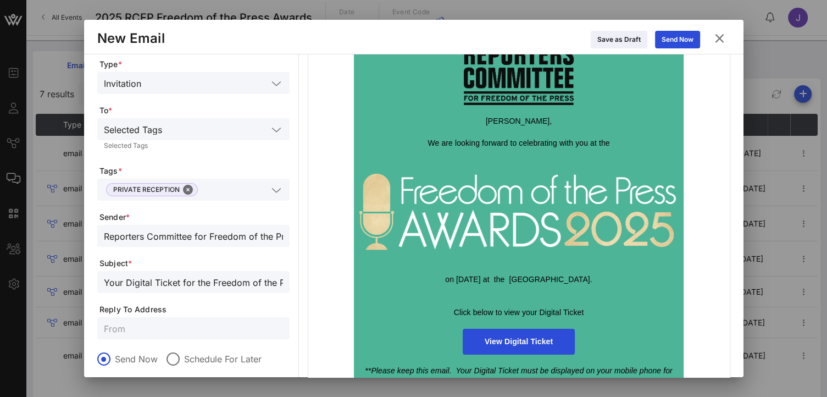
click at [280, 191] on icon at bounding box center [277, 190] width 10 height 13
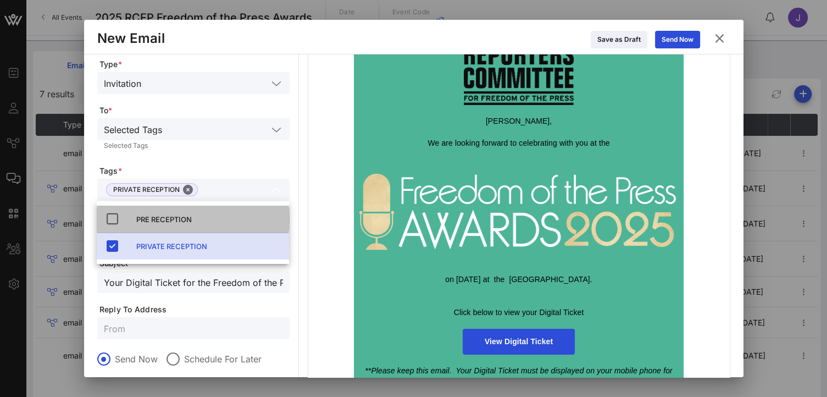
click at [167, 207] on div "PRE RECEPTION" at bounding box center [193, 219] width 192 height 27
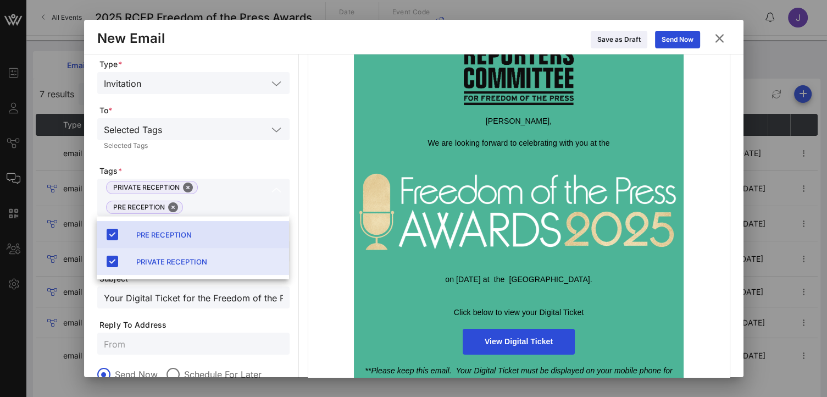
click at [207, 263] on div "PRIVATE RECEPTION" at bounding box center [208, 261] width 144 height 9
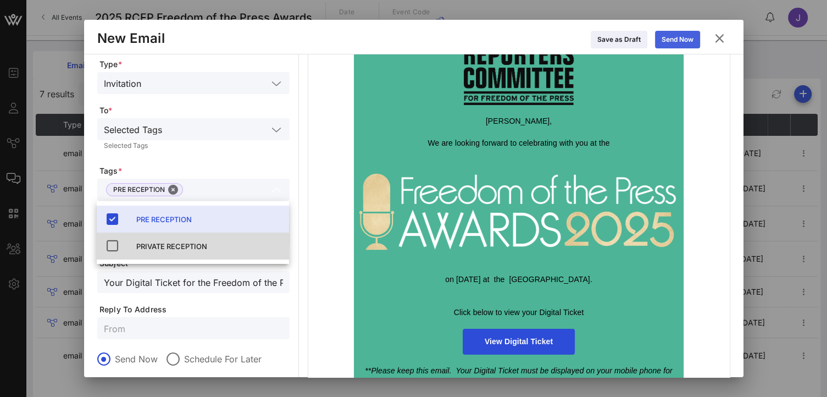
click at [665, 38] on div "Send Now" at bounding box center [678, 39] width 32 height 11
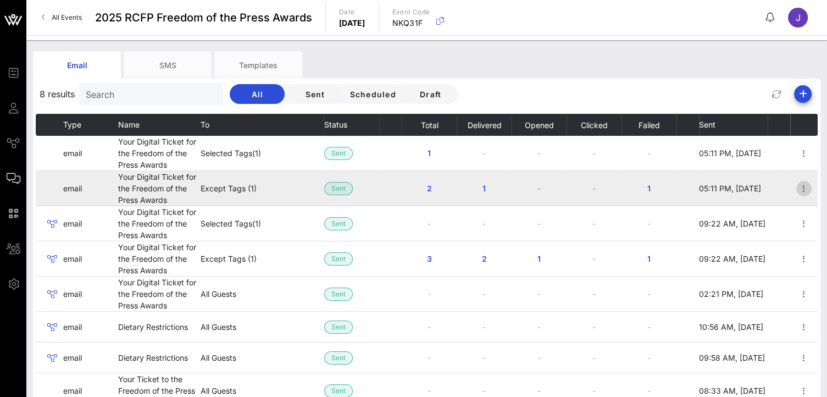
click at [802, 189] on icon "button" at bounding box center [804, 188] width 13 height 13
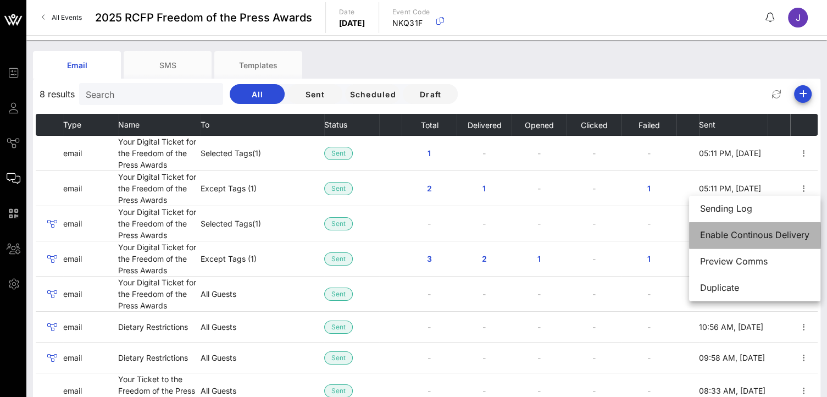
click at [799, 240] on div "Enable Continous Delivery" at bounding box center [754, 235] width 109 height 10
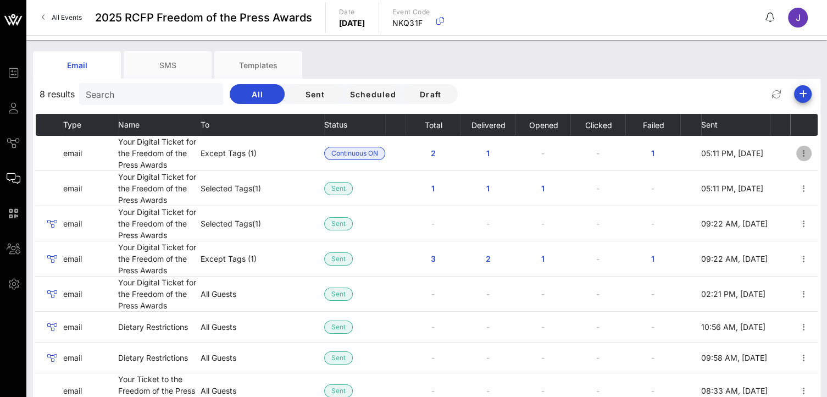
click at [807, 152] on icon "button" at bounding box center [804, 153] width 13 height 13
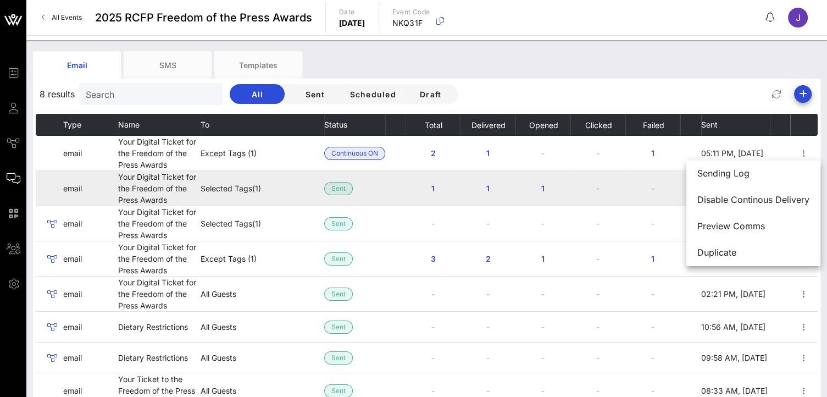
click at [596, 187] on td "-" at bounding box center [598, 188] width 55 height 35
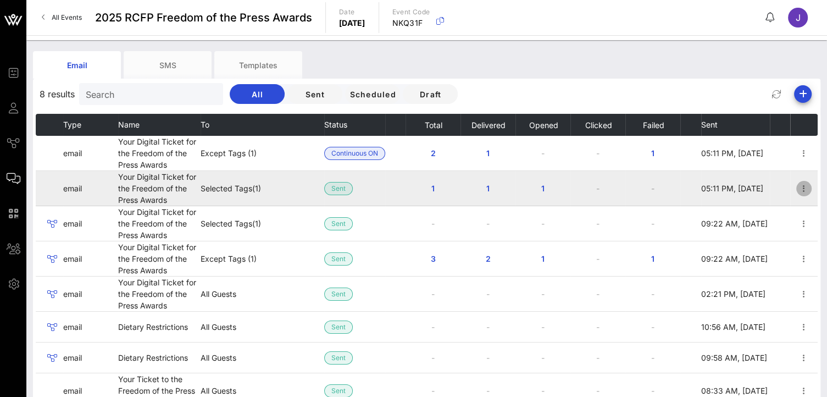
click at [802, 184] on icon "button" at bounding box center [804, 188] width 13 height 13
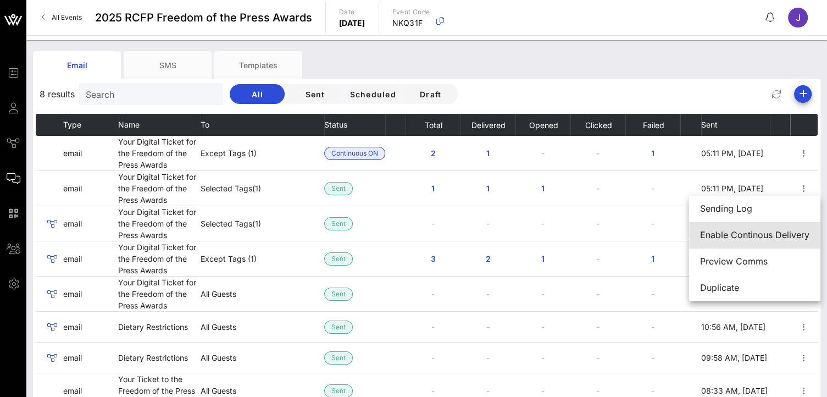
click at [792, 236] on div "Enable Continous Delivery" at bounding box center [754, 235] width 109 height 10
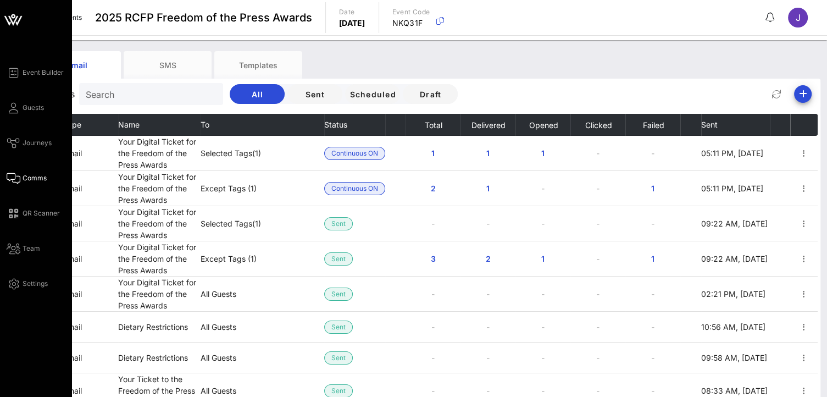
click at [42, 83] on div "Event Builder Guests Journeys Comms QR Scanner Team Settings" at bounding box center [39, 178] width 65 height 224
click at [37, 78] on link "Event Builder" at bounding box center [35, 72] width 57 height 13
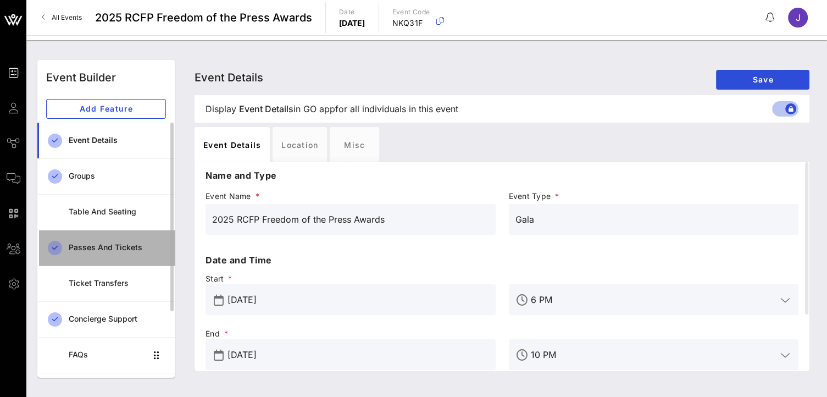
click at [95, 247] on div "Passes and Tickets" at bounding box center [117, 247] width 97 height 9
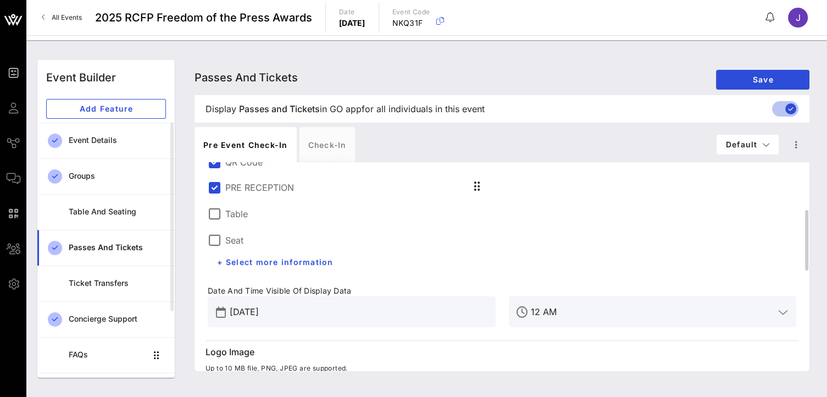
scroll to position [110, 0]
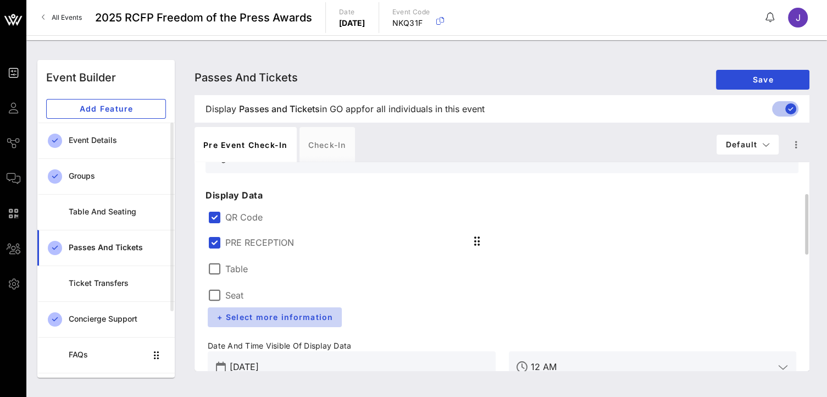
click at [287, 321] on span "+ Select more information" at bounding box center [275, 316] width 117 height 9
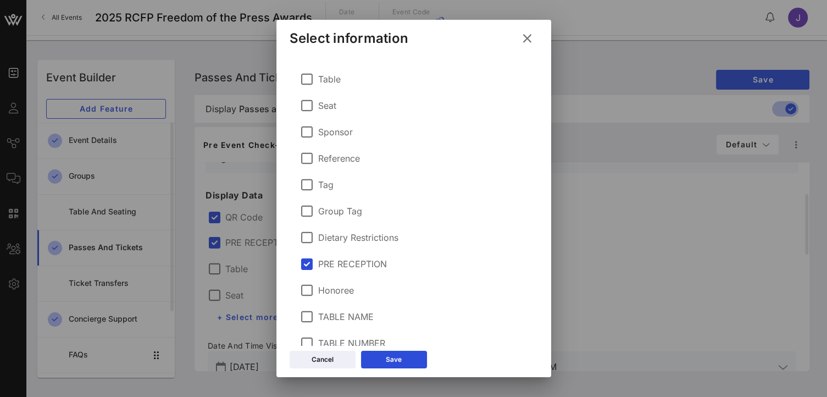
scroll to position [32, 0]
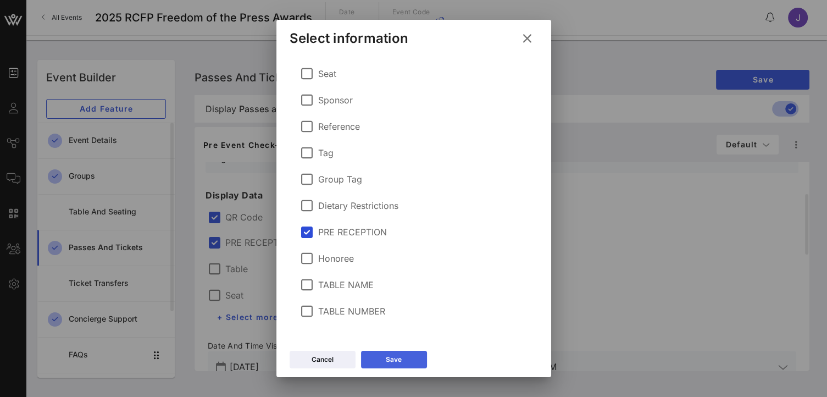
click at [409, 355] on button "Save" at bounding box center [394, 360] width 66 height 18
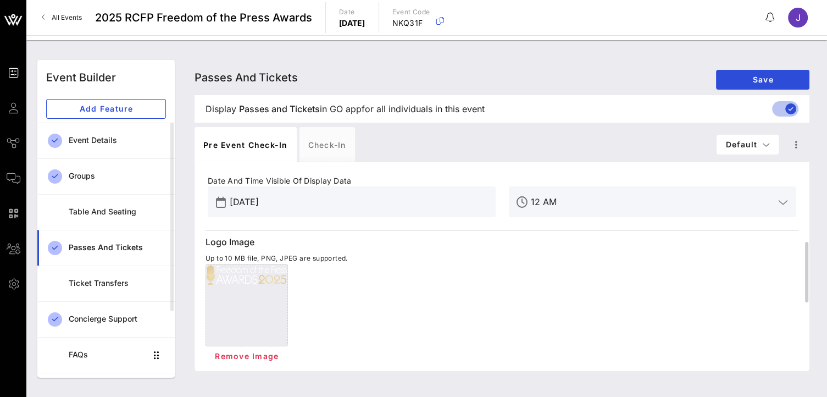
scroll to position [0, 0]
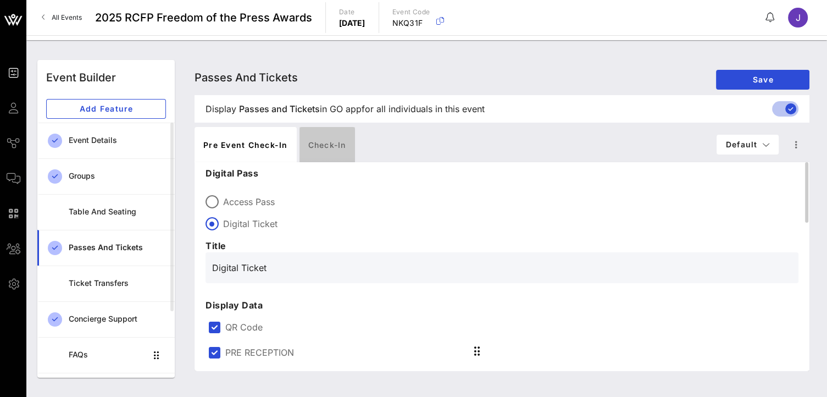
click at [328, 142] on div "Check-in" at bounding box center [328, 144] width 56 height 35
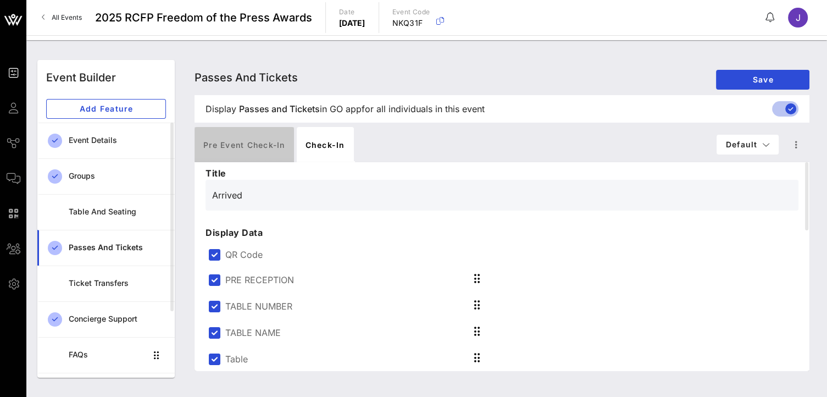
click at [260, 146] on div "Pre Event Check-in" at bounding box center [244, 144] width 99 height 35
type input "Digital Ticket"
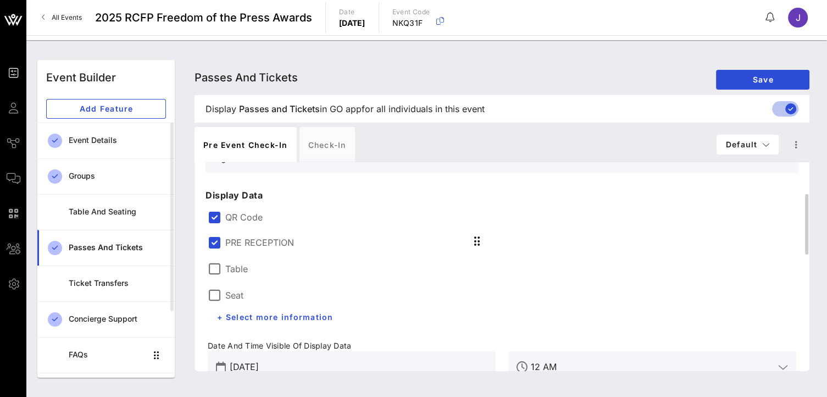
scroll to position [165, 0]
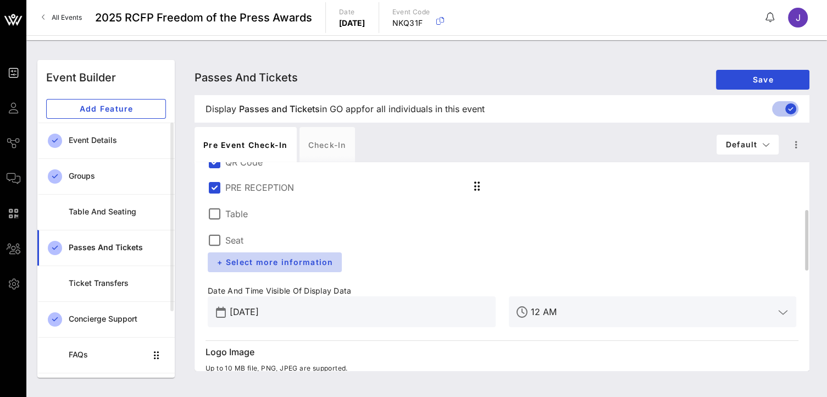
click at [296, 263] on span "+ Select more information" at bounding box center [275, 261] width 117 height 9
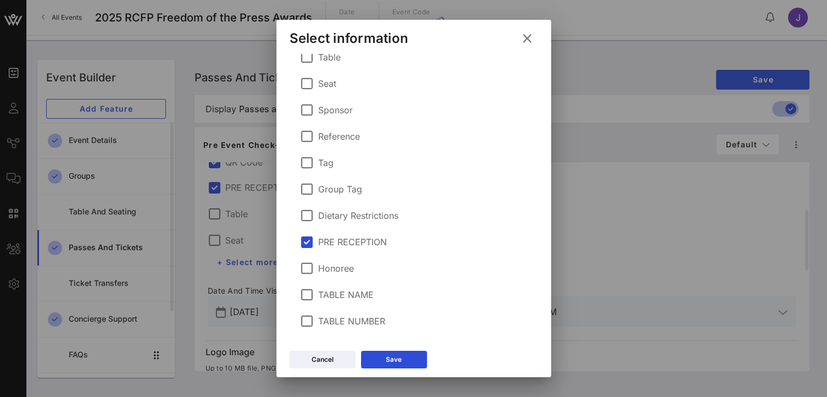
scroll to position [32, 0]
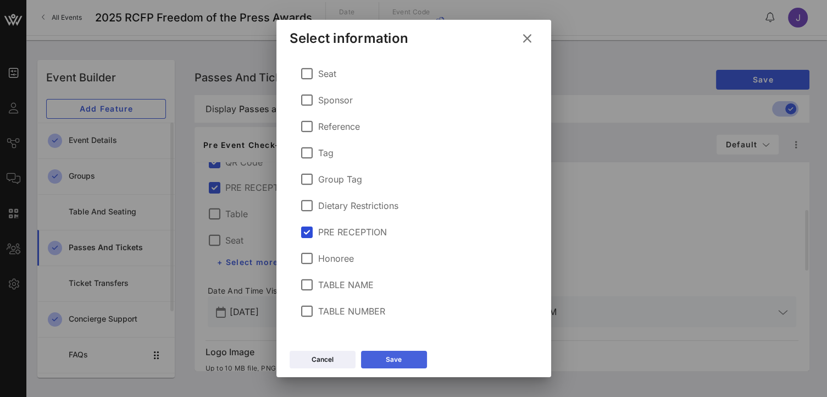
click at [407, 359] on button "Save" at bounding box center [394, 360] width 66 height 18
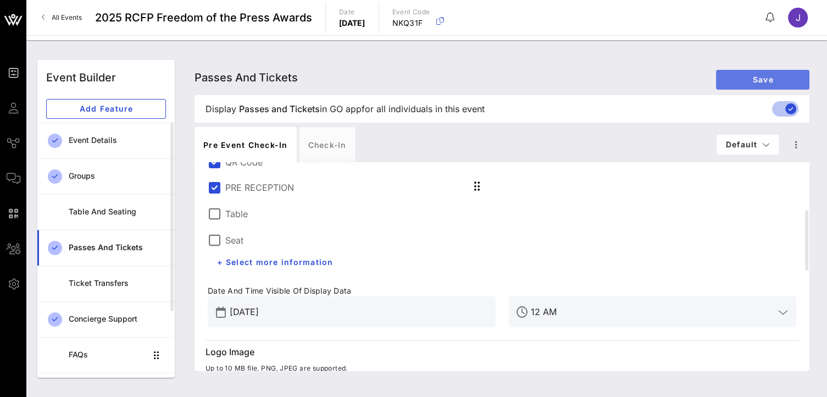
click at [750, 77] on span "Save" at bounding box center [763, 79] width 76 height 9
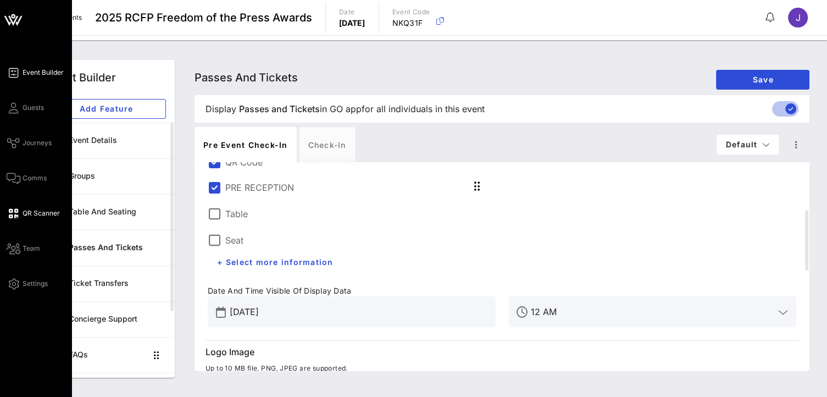
click at [37, 214] on span "QR Scanner" at bounding box center [41, 213] width 37 height 10
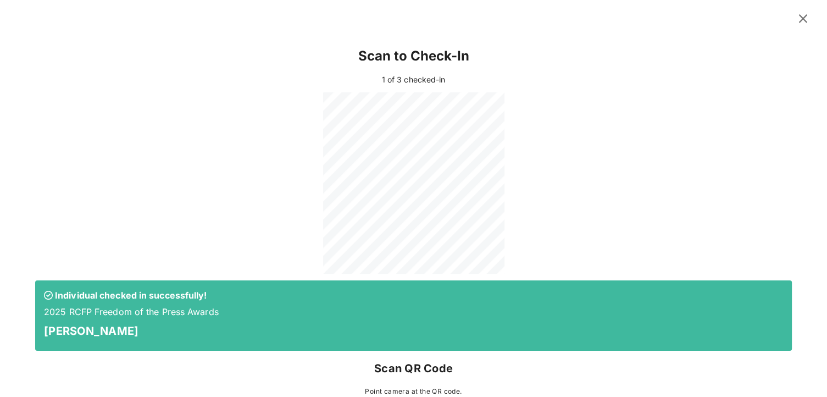
click at [795, 18] on icon at bounding box center [803, 18] width 16 height 15
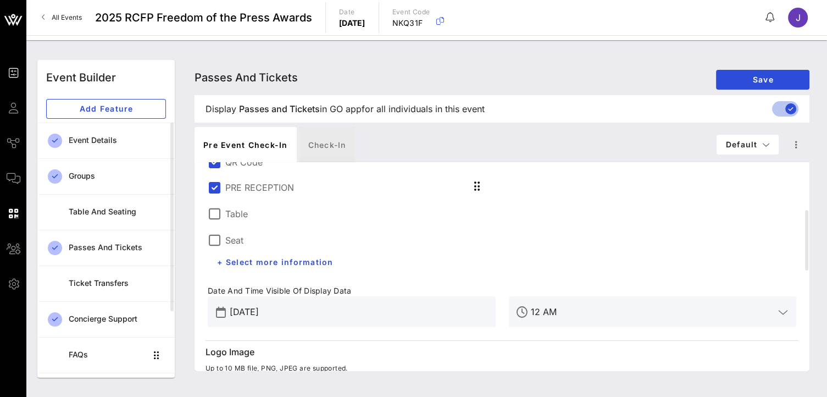
click at [332, 148] on div "Check-in" at bounding box center [328, 144] width 56 height 35
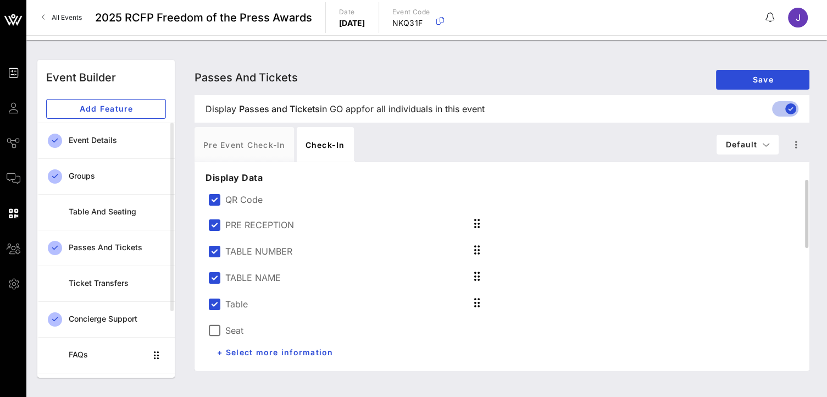
scroll to position [110, 0]
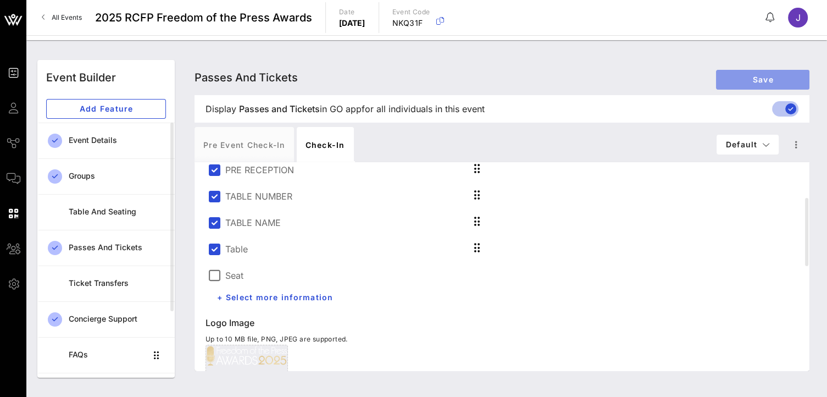
click at [738, 80] on span "Save" at bounding box center [763, 79] width 76 height 9
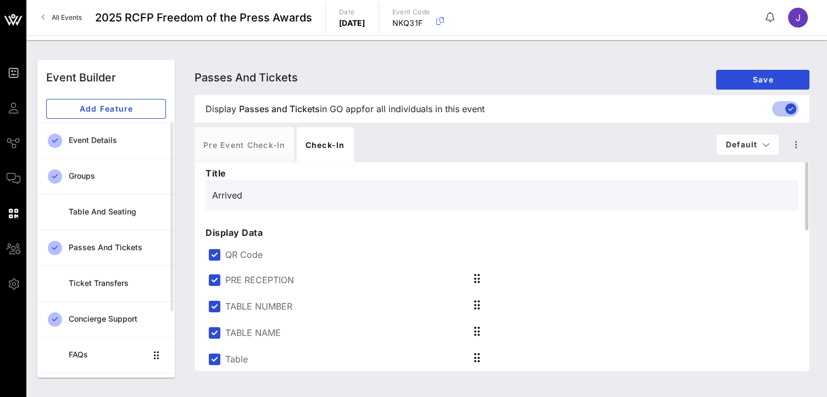
scroll to position [55, 0]
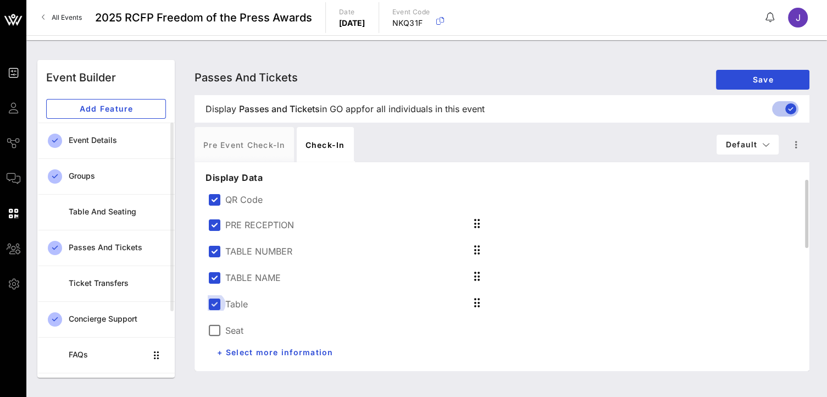
click at [213, 305] on div at bounding box center [214, 304] width 19 height 19
click at [759, 80] on span "Save" at bounding box center [763, 79] width 76 height 9
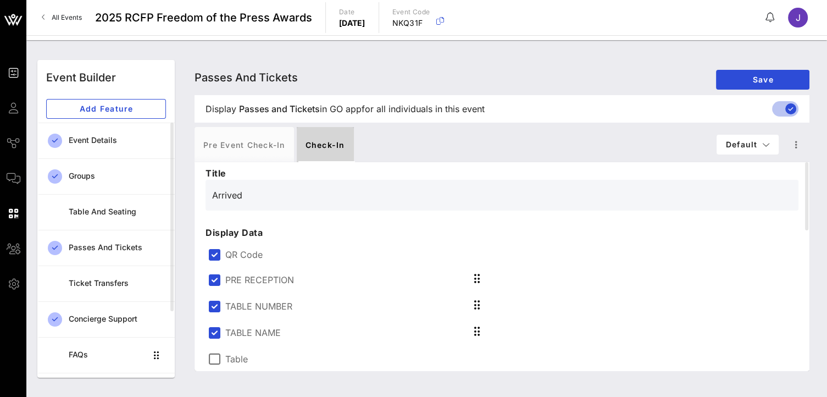
click at [332, 149] on div "Check-in" at bounding box center [325, 144] width 57 height 35
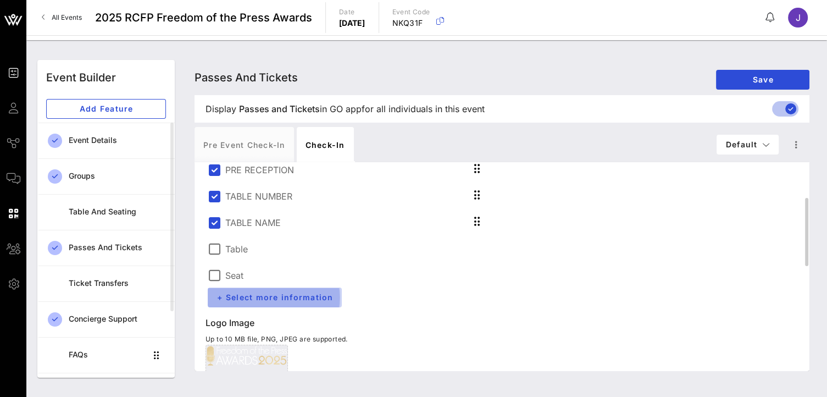
click at [313, 298] on span "+ Select more information" at bounding box center [275, 296] width 117 height 9
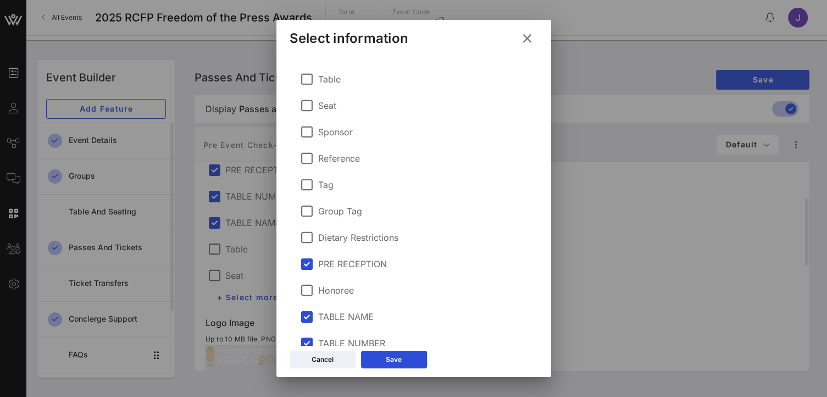
scroll to position [32, 0]
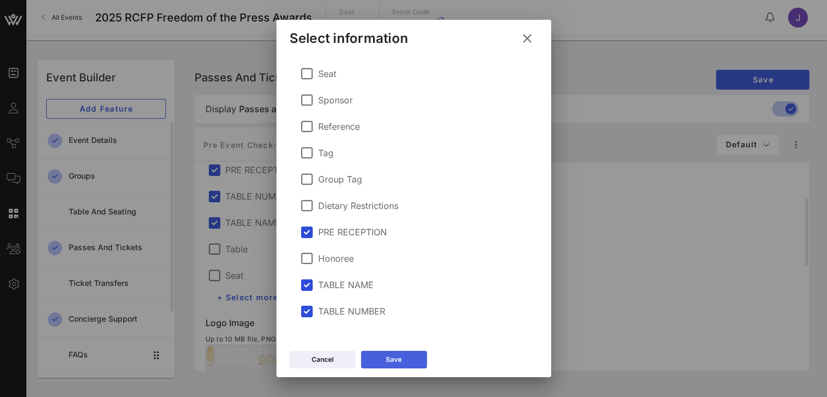
click at [394, 366] on button "Save" at bounding box center [394, 360] width 66 height 18
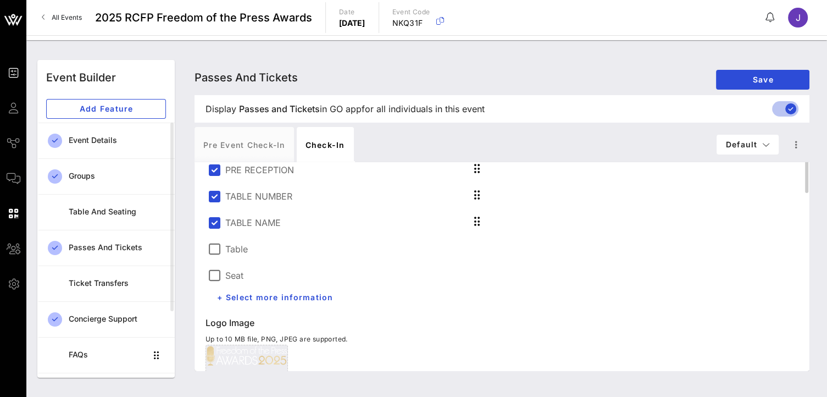
scroll to position [55, 0]
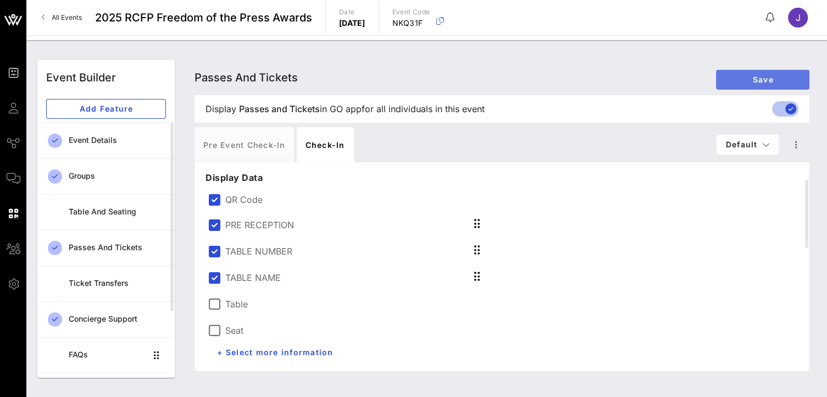
click at [751, 80] on span "Save" at bounding box center [763, 79] width 76 height 9
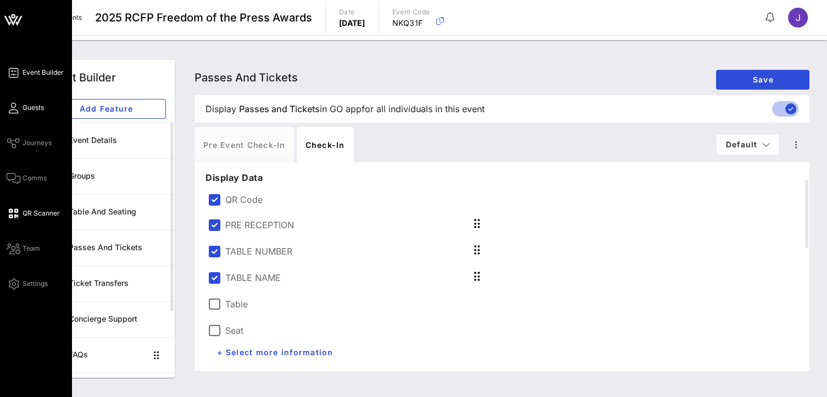
click at [29, 112] on span "Guests" at bounding box center [33, 108] width 21 height 10
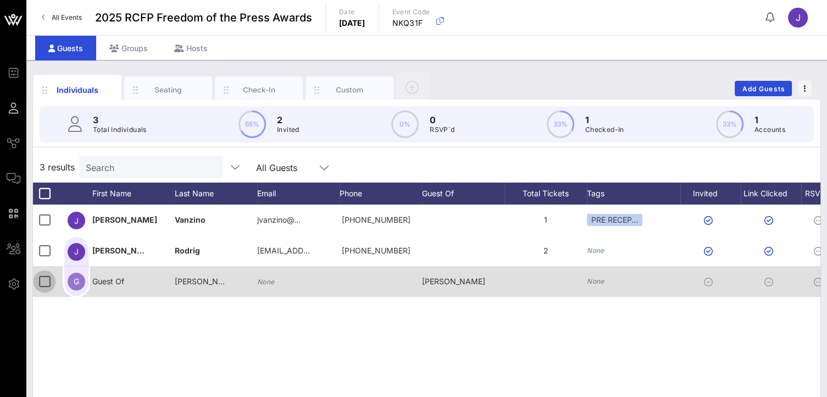
click at [44, 283] on div at bounding box center [44, 281] width 19 height 19
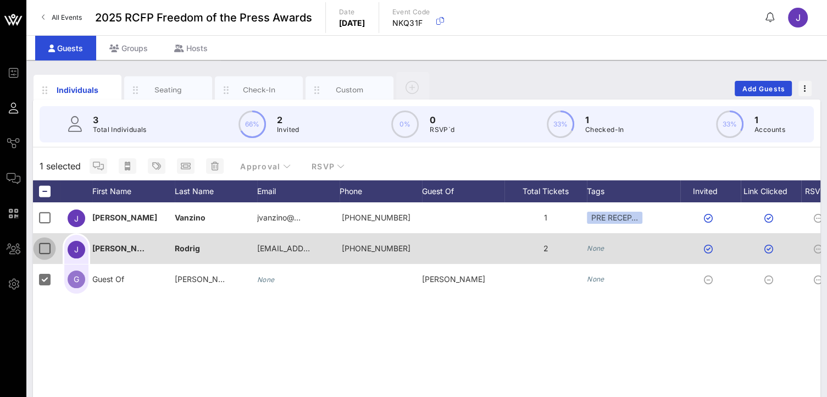
click at [48, 256] on div at bounding box center [44, 248] width 19 height 19
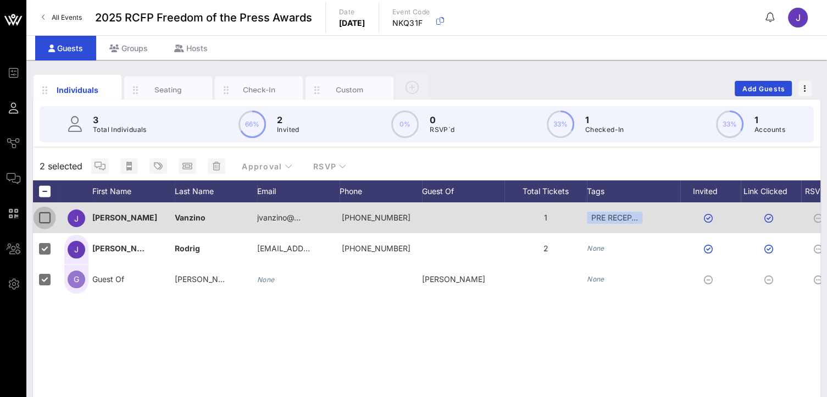
click at [47, 222] on div at bounding box center [44, 217] width 19 height 19
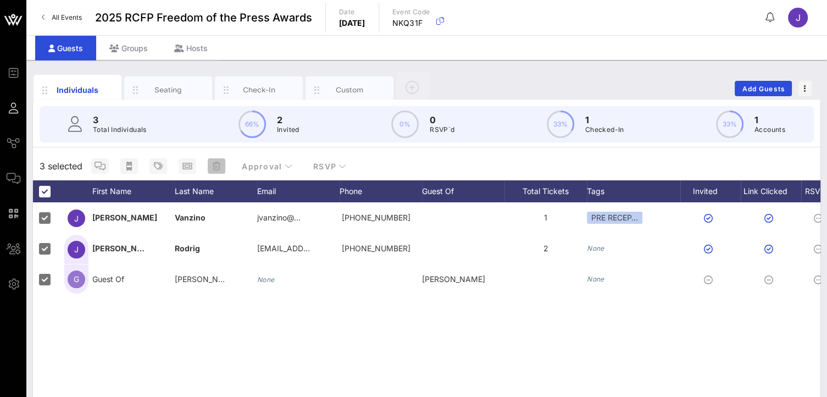
click at [223, 166] on span "button" at bounding box center [217, 166] width 18 height 9
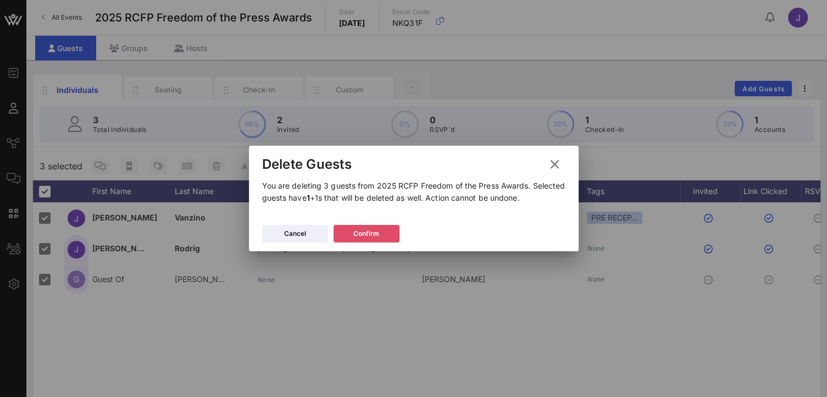
click at [364, 237] on button "Confirm" at bounding box center [367, 234] width 66 height 18
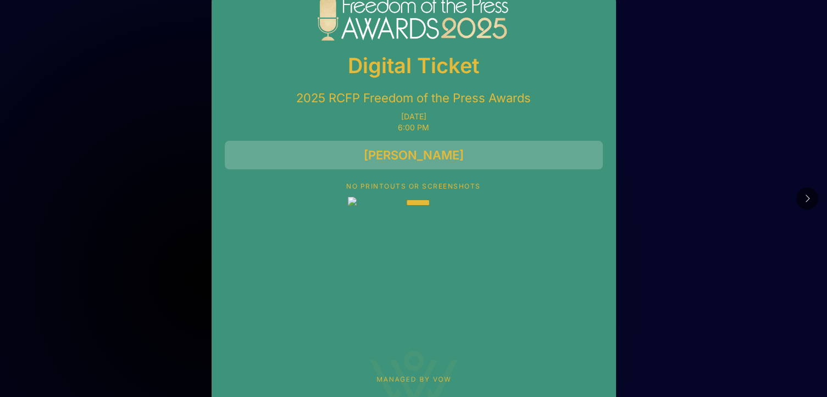
scroll to position [110, 0]
